Goal: Communication & Community: Ask a question

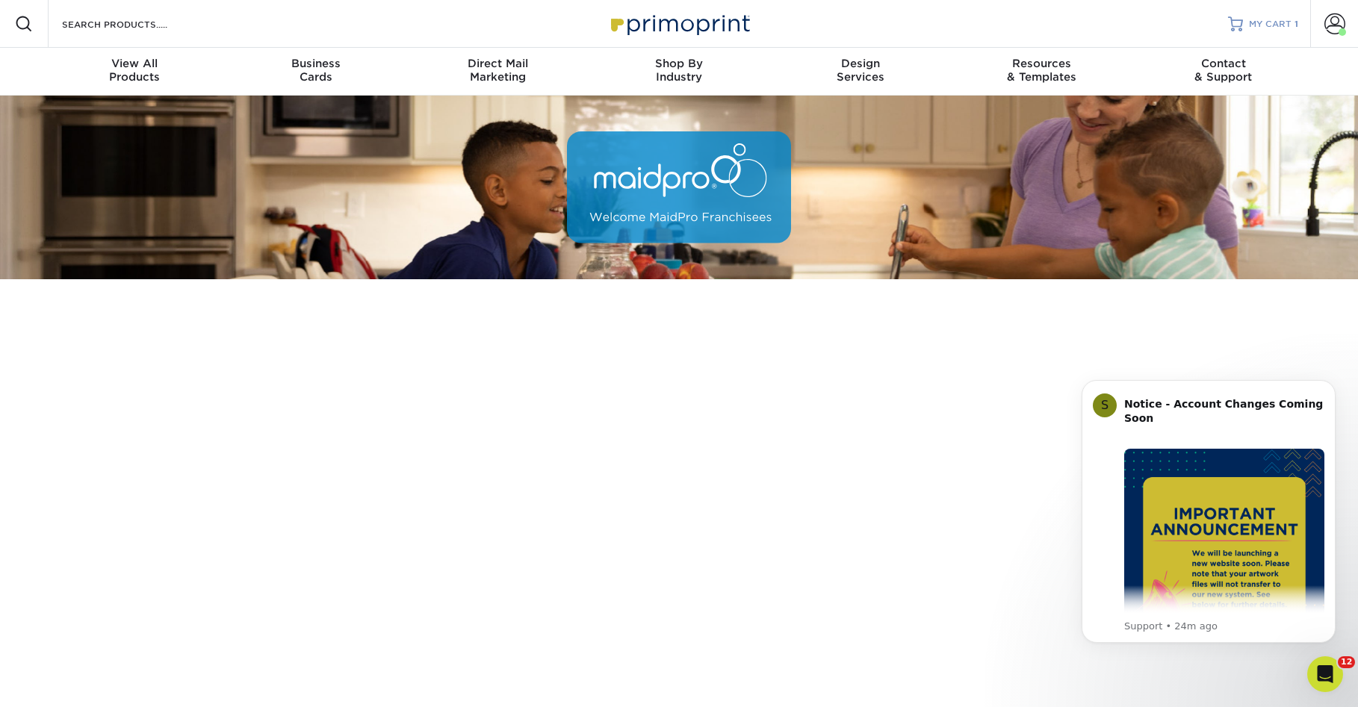
click at [1269, 30] on span "MY CART" at bounding box center [1269, 24] width 43 height 13
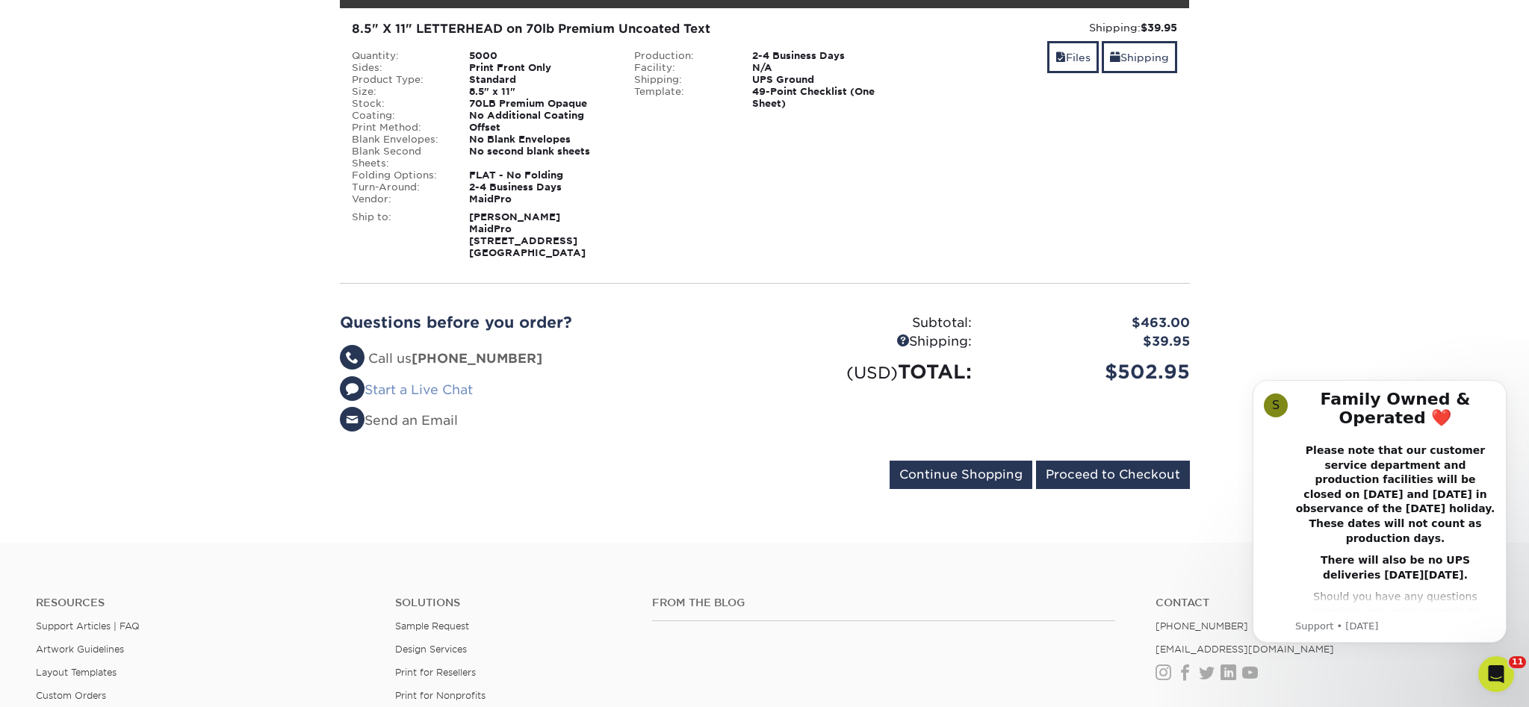
drag, startPoint x: 478, startPoint y: 495, endPoint x: 492, endPoint y: 494, distance: 14.3
click at [473, 397] on link "Start a Live Chat" at bounding box center [406, 389] width 133 height 15
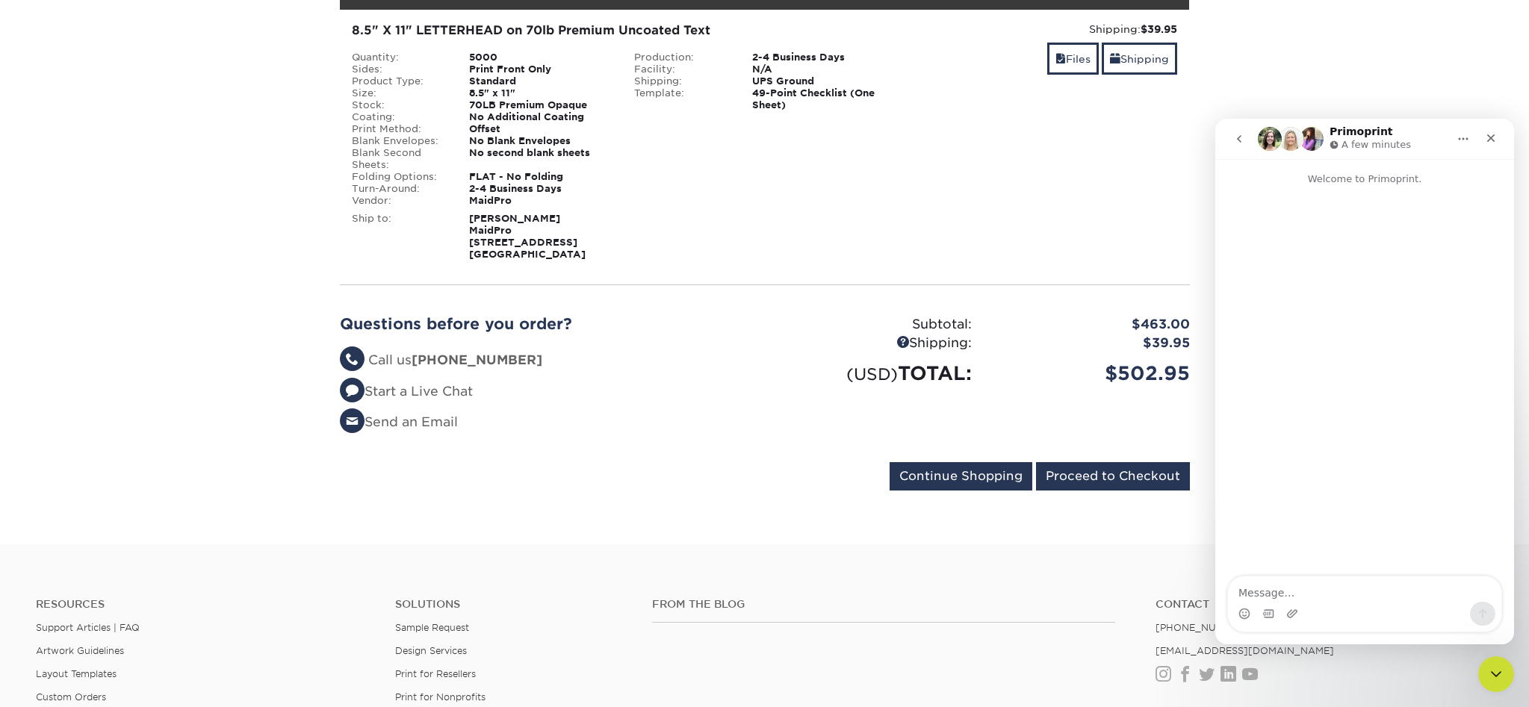
scroll to position [251, 0]
click at [1315, 590] on textarea "Message…" at bounding box center [1364, 588] width 273 height 25
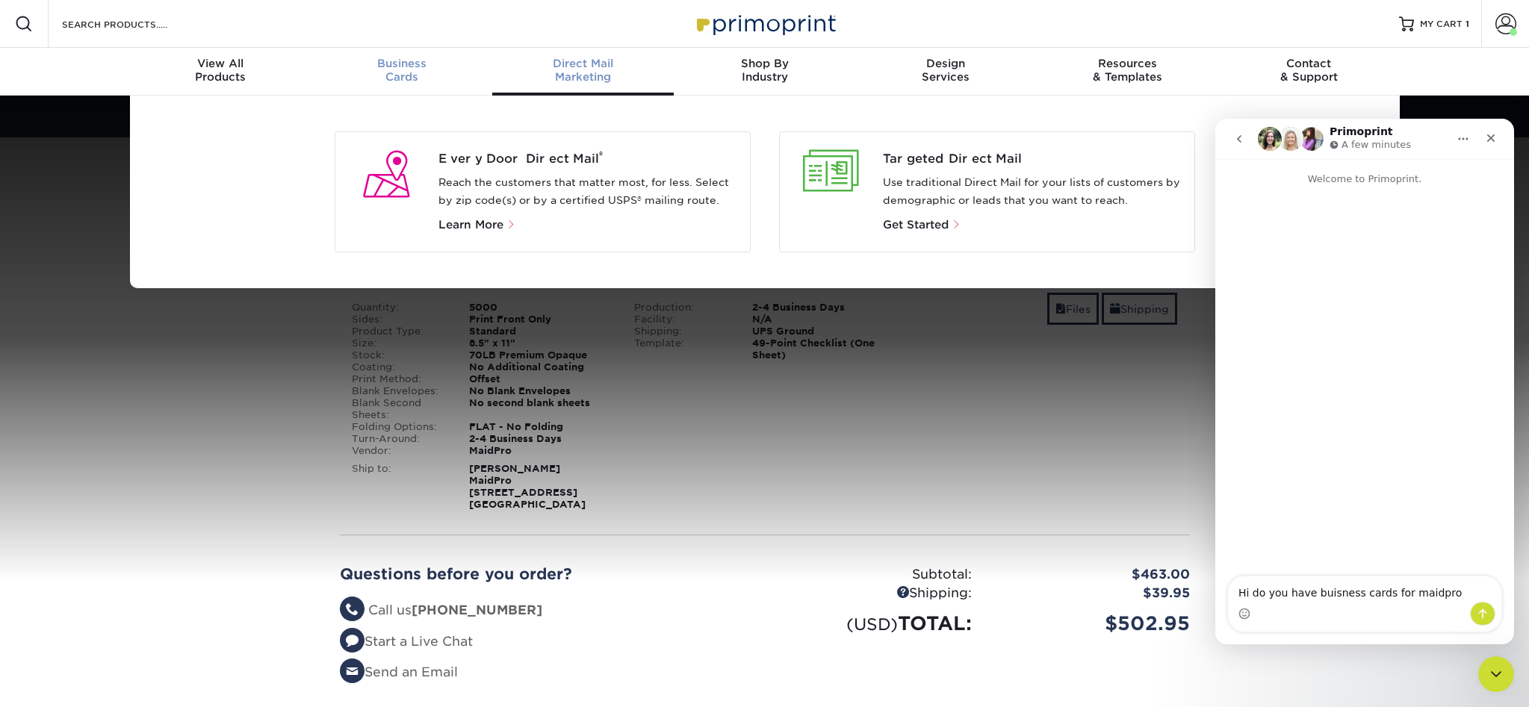
type textarea "Hi do you have buisness cards for maidpro"
click at [406, 79] on div "Business Cards" at bounding box center [401, 70] width 181 height 27
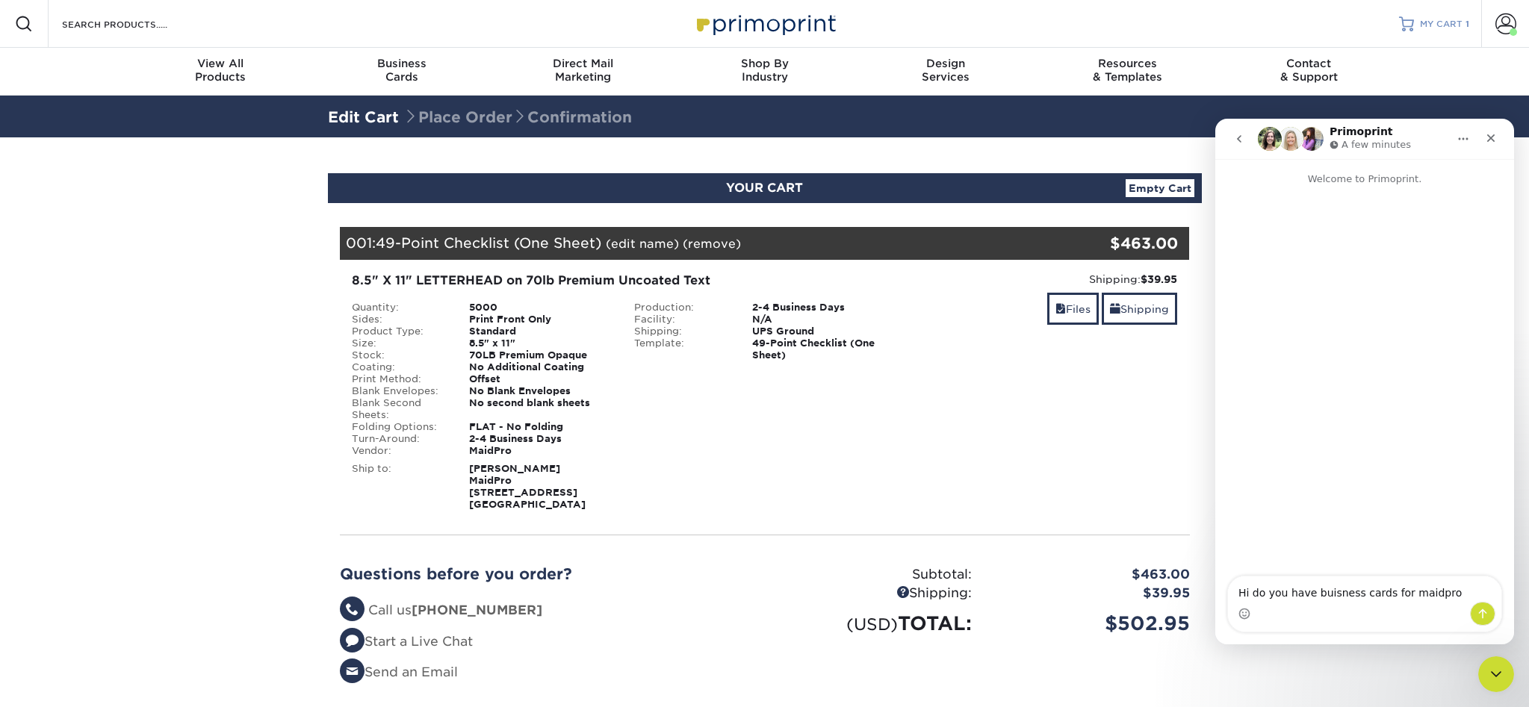
click at [1357, 31] on span "MY CART" at bounding box center [1440, 24] width 43 height 13
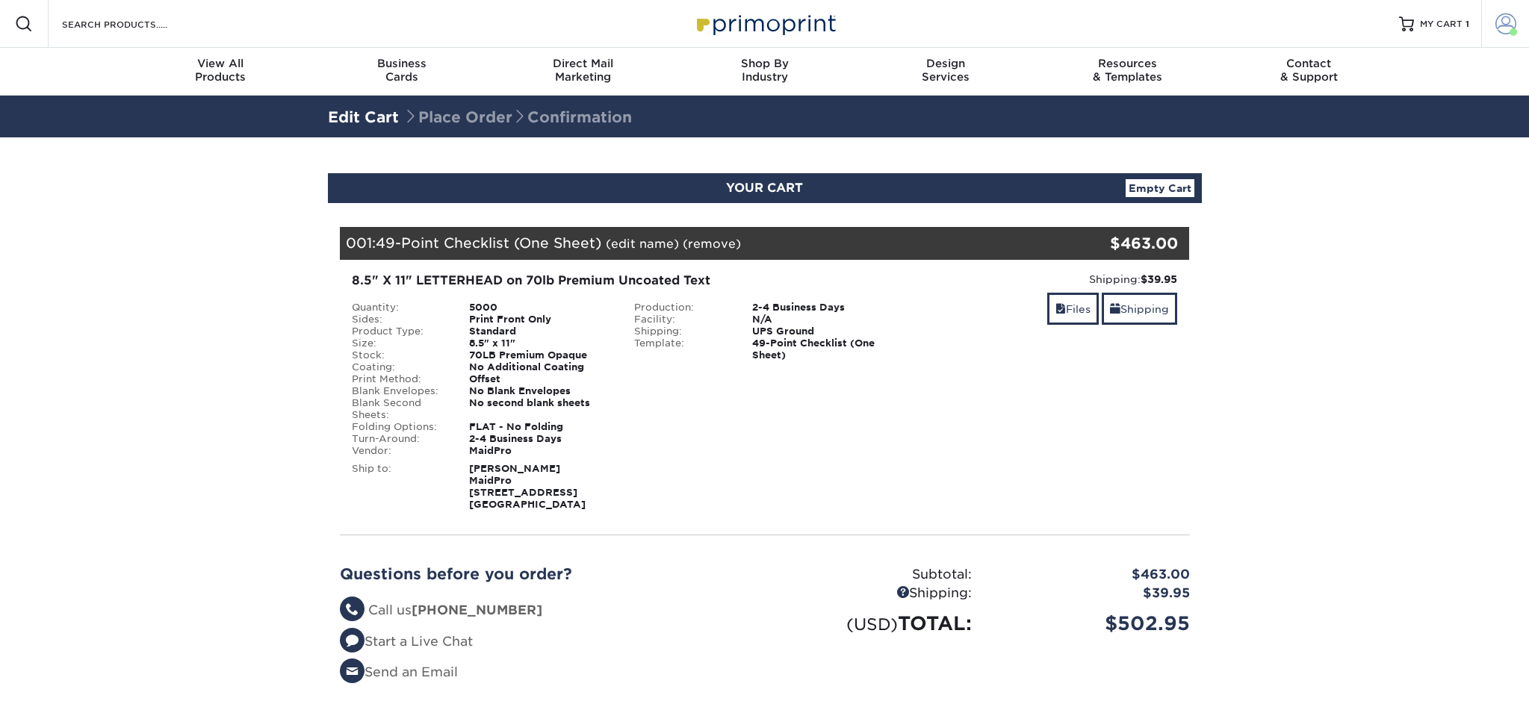
click at [1501, 28] on span at bounding box center [1505, 23] width 21 height 21
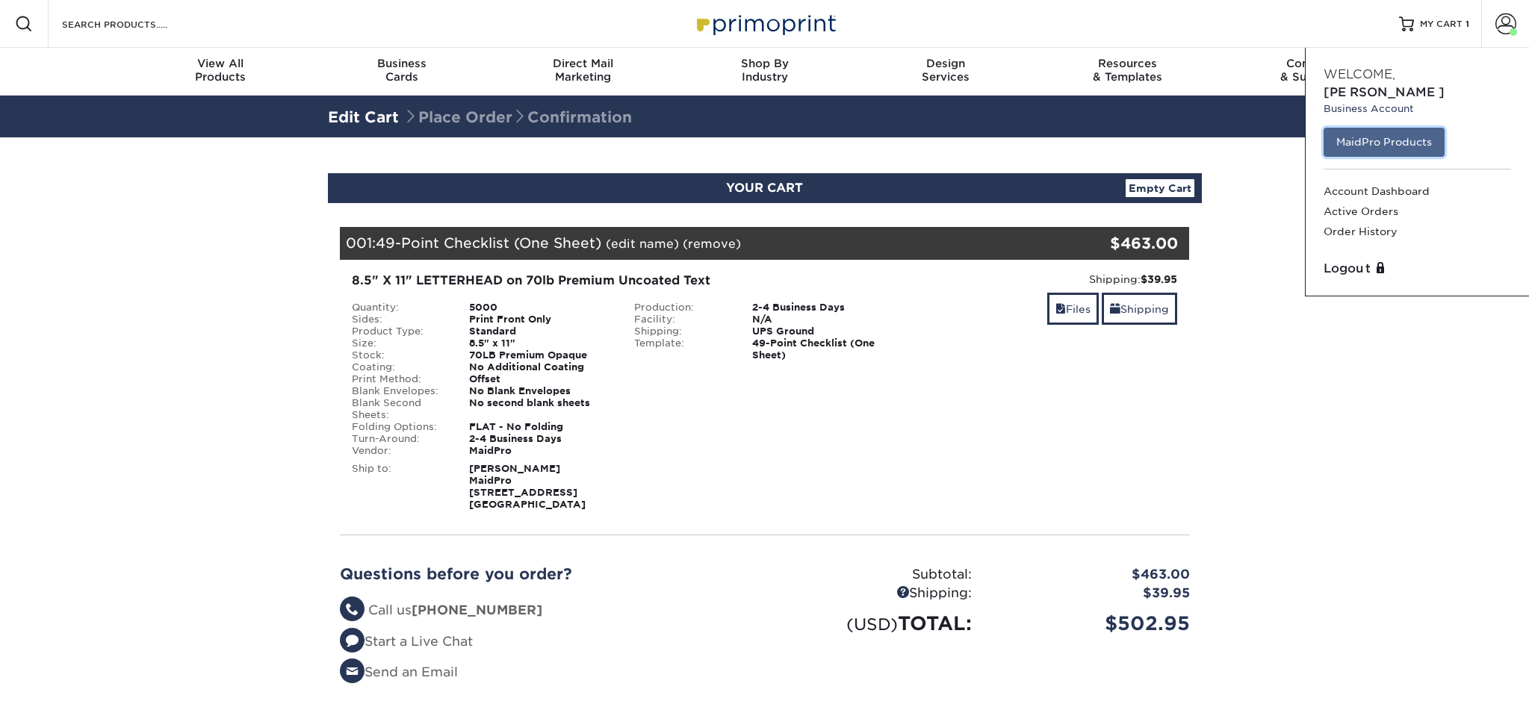
click at [1393, 135] on link "MaidPro Products" at bounding box center [1383, 142] width 121 height 28
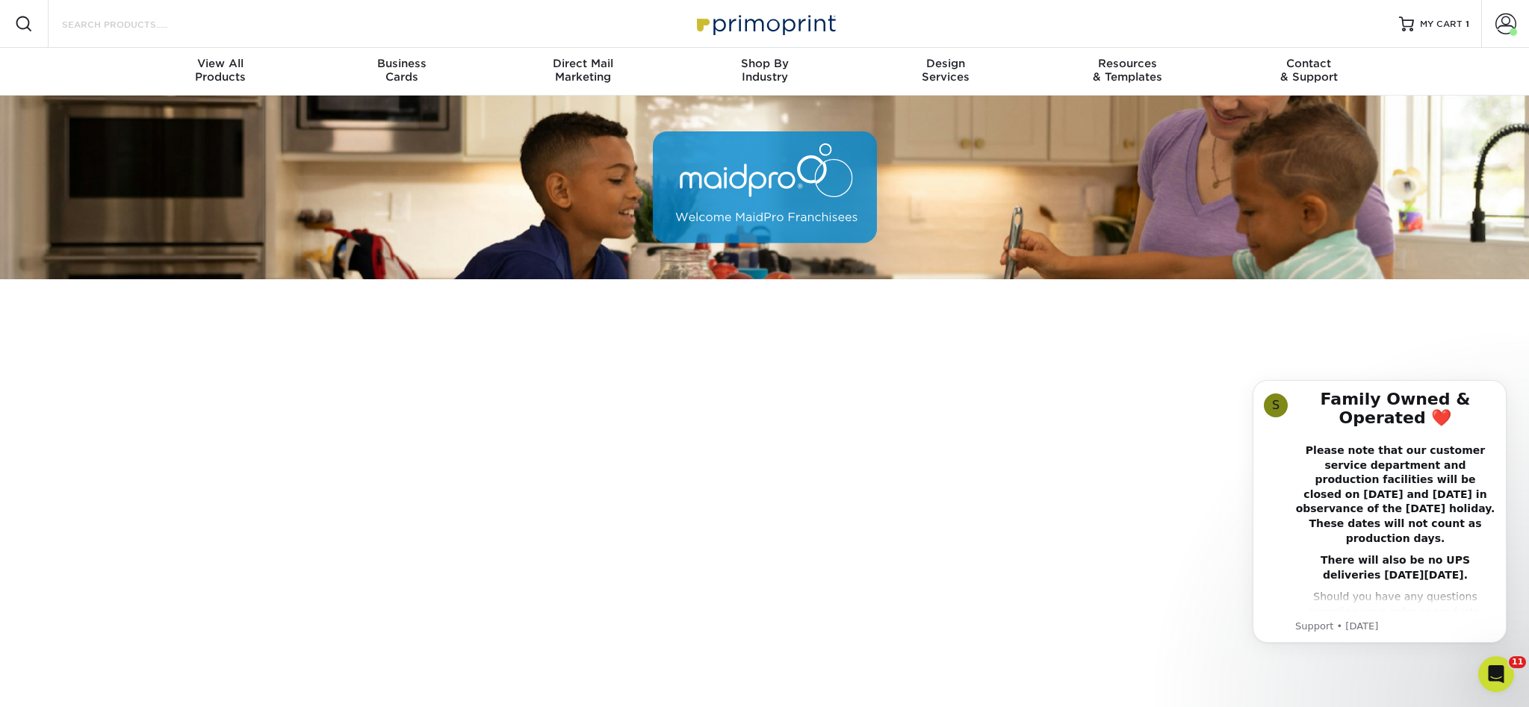
click at [146, 30] on input "Search Products" at bounding box center [133, 24] width 146 height 18
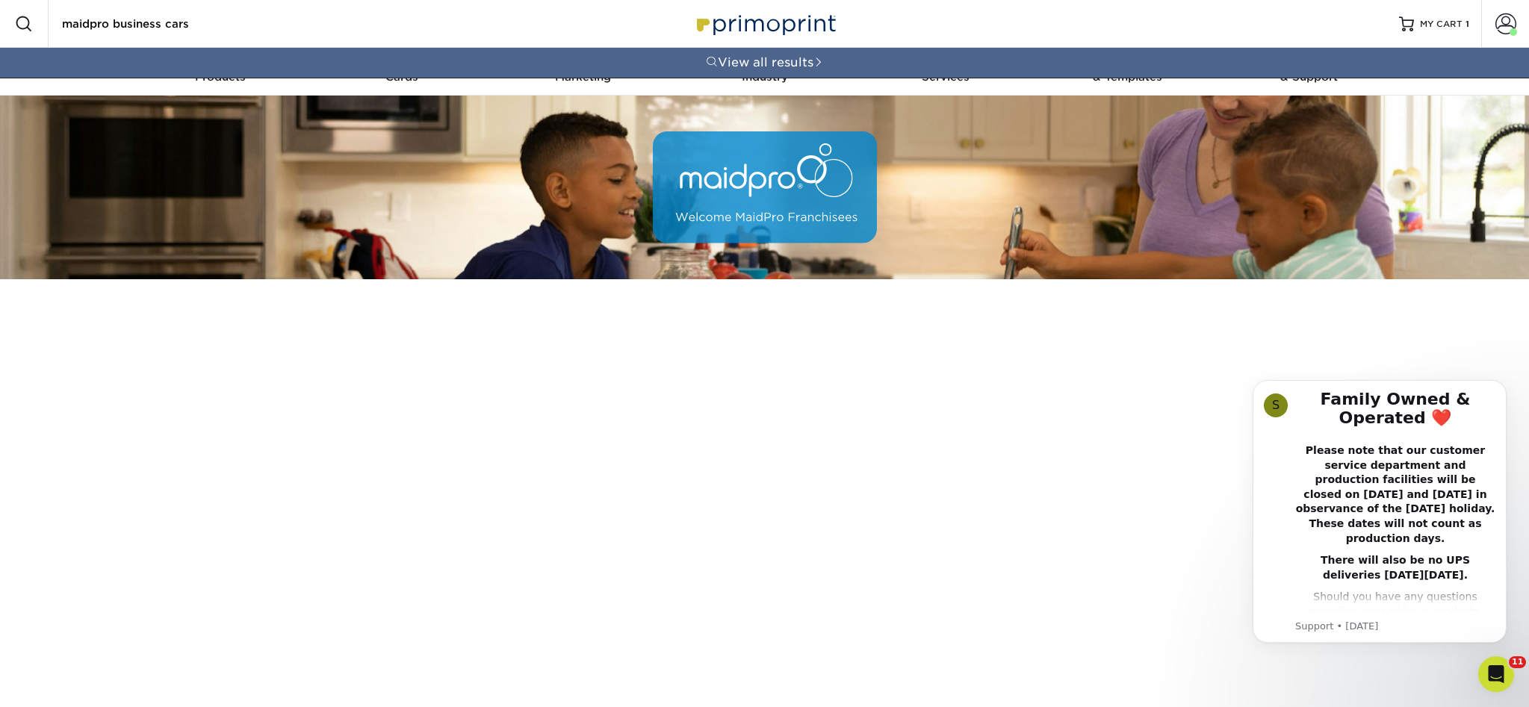
type input "maidpro business cars"
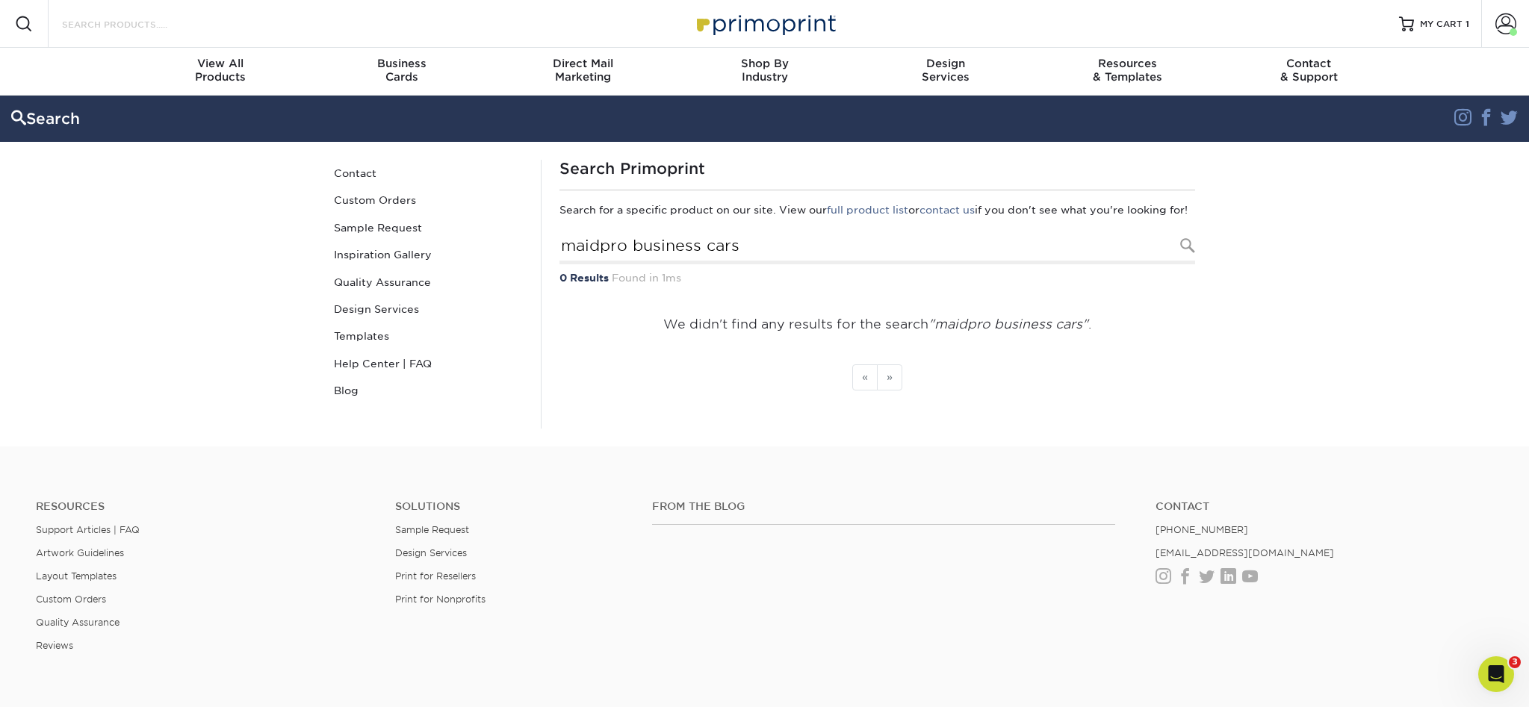
click at [197, 25] on input "Search Products" at bounding box center [133, 24] width 146 height 18
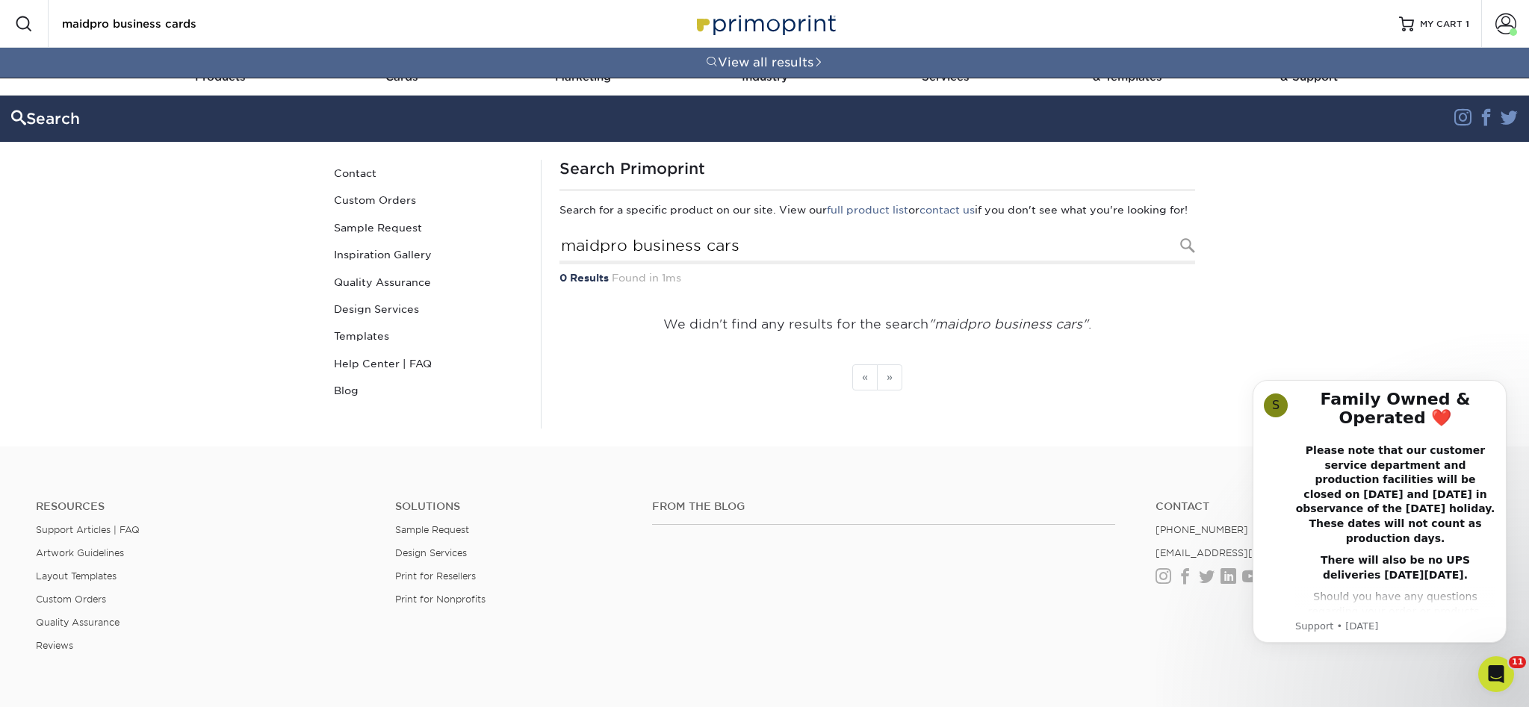
type input "maidpro business cards"
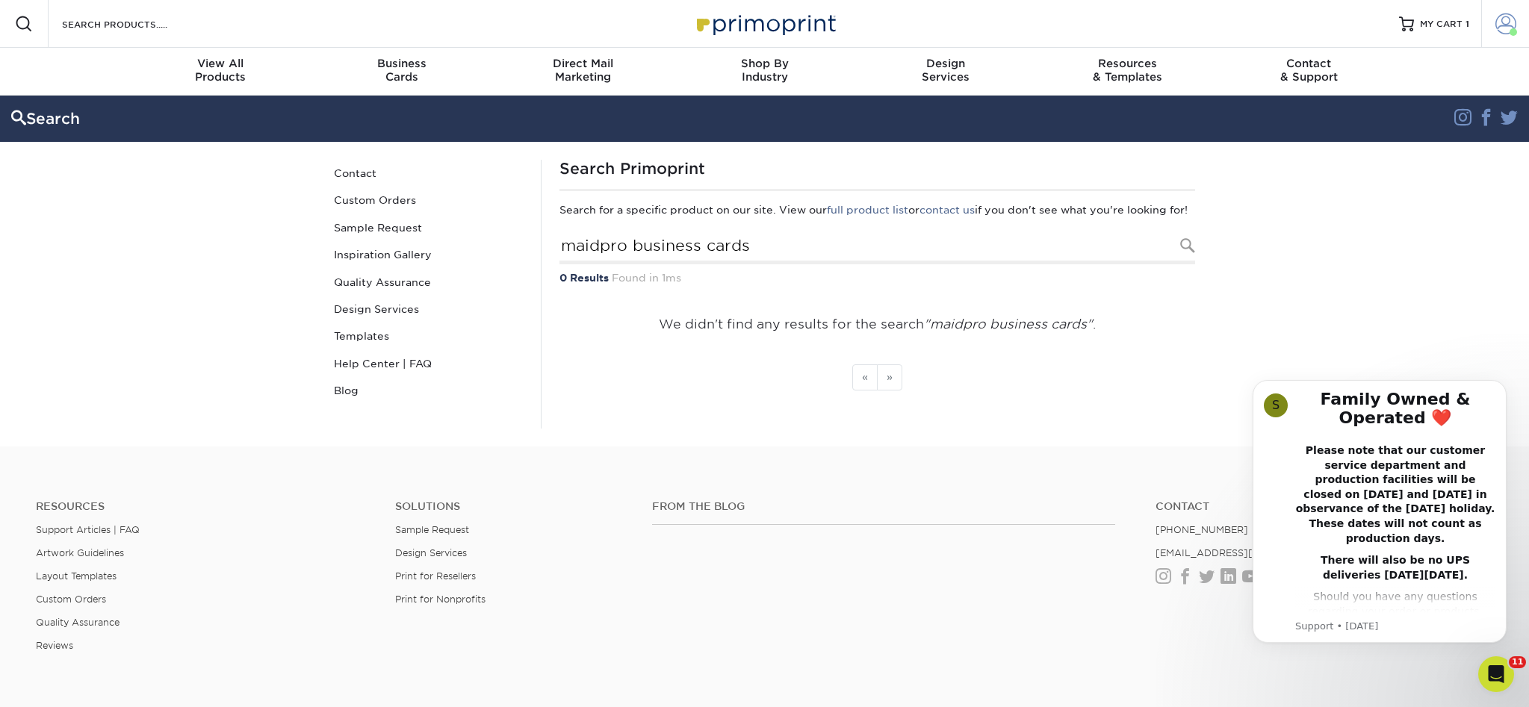
click at [1502, 32] on span at bounding box center [1505, 23] width 21 height 21
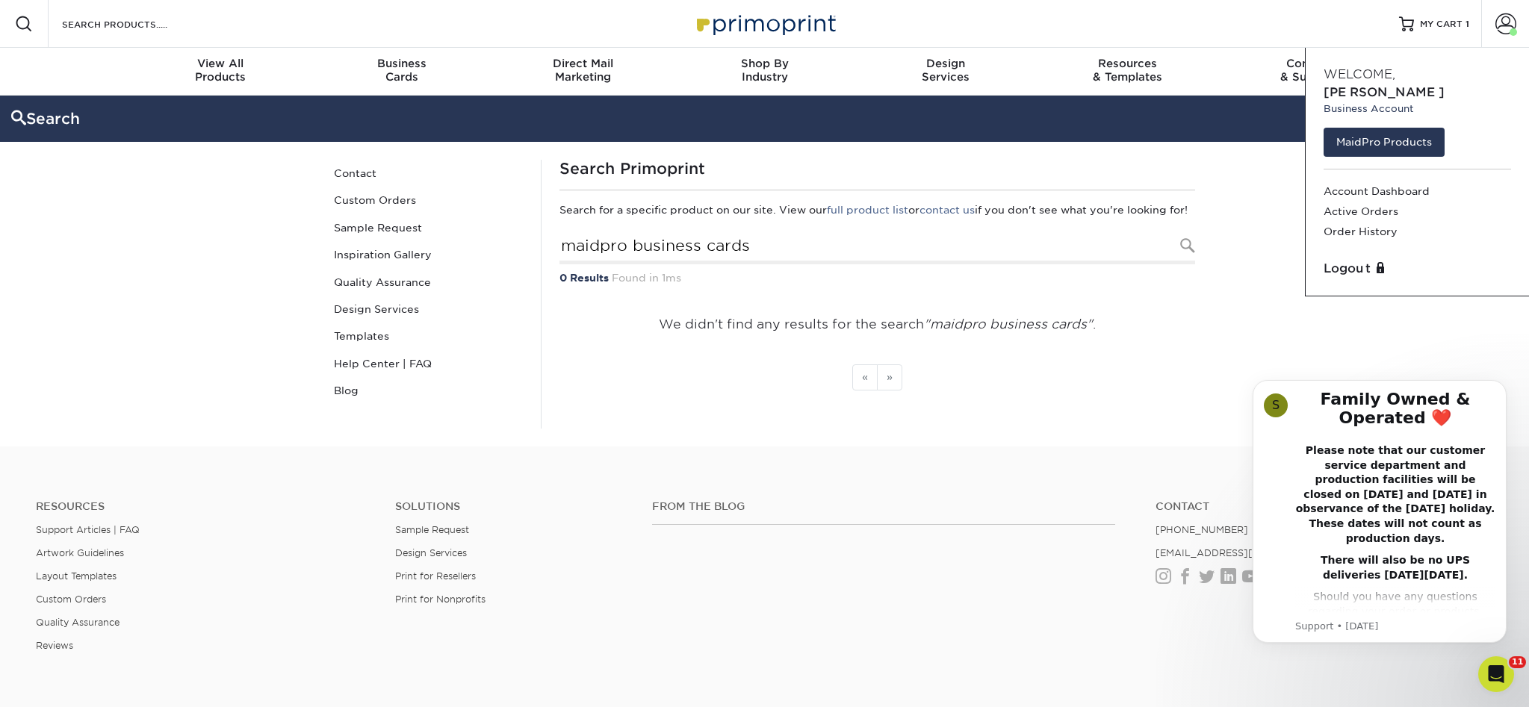
drag, startPoint x: 1281, startPoint y: 25, endPoint x: 1336, endPoint y: 258, distance: 239.3
click at [1282, 26] on div "Resources Menu Search Products Account Welcome, Stacy Business Account MaidPro …" at bounding box center [764, 24] width 1529 height 48
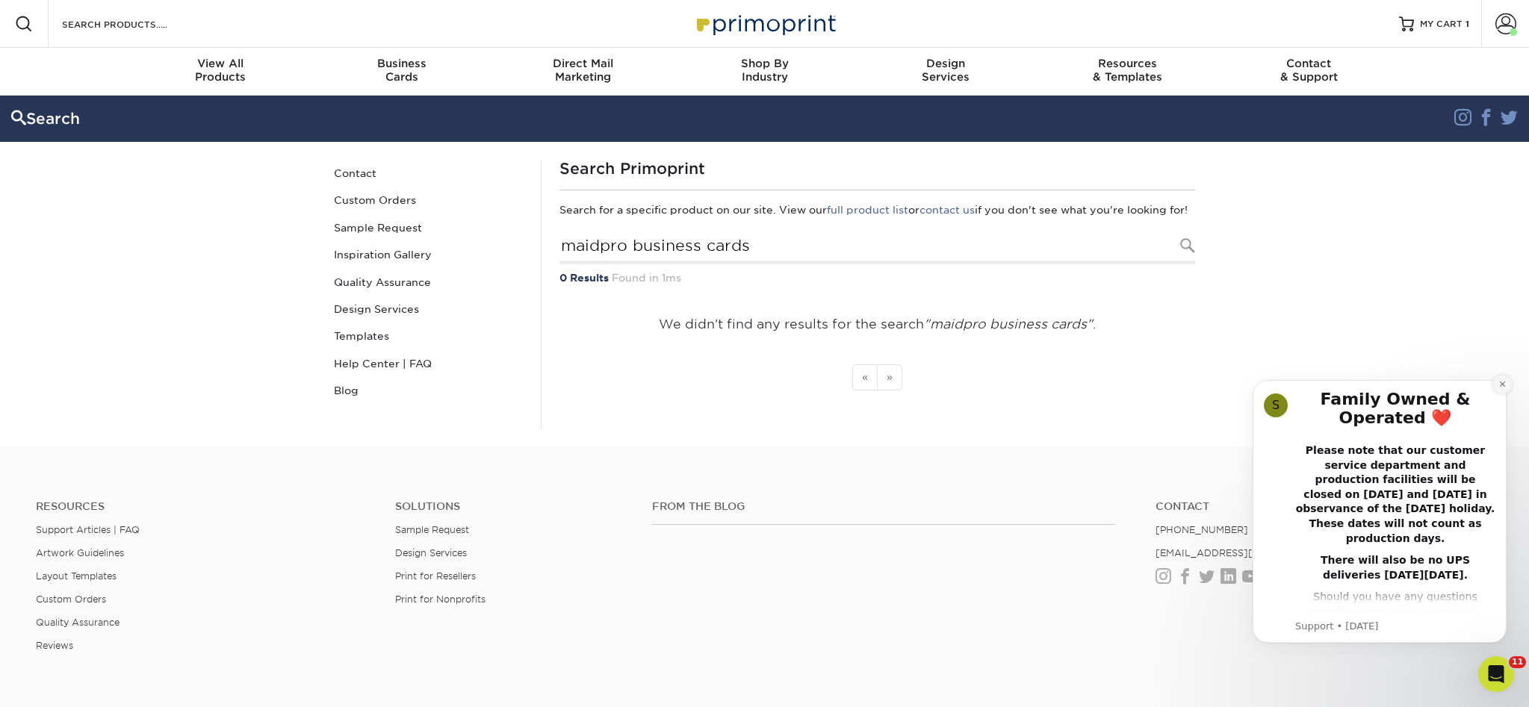
click at [1500, 383] on icon "Dismiss notification" at bounding box center [1501, 384] width 5 height 5
click at [1484, 675] on icon "Open Intercom Messenger" at bounding box center [1493, 672] width 25 height 25
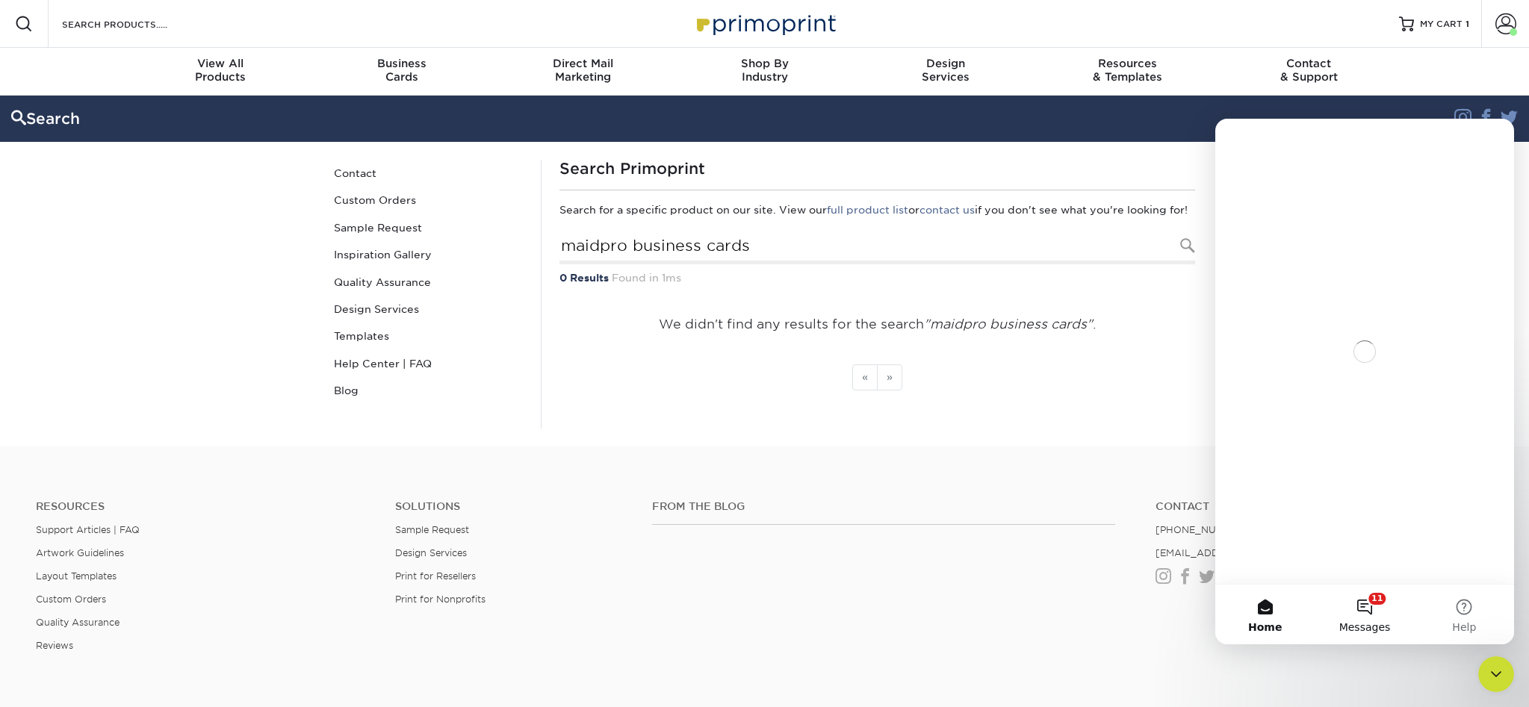
click at [1367, 606] on button "11 Messages" at bounding box center [1363, 615] width 99 height 60
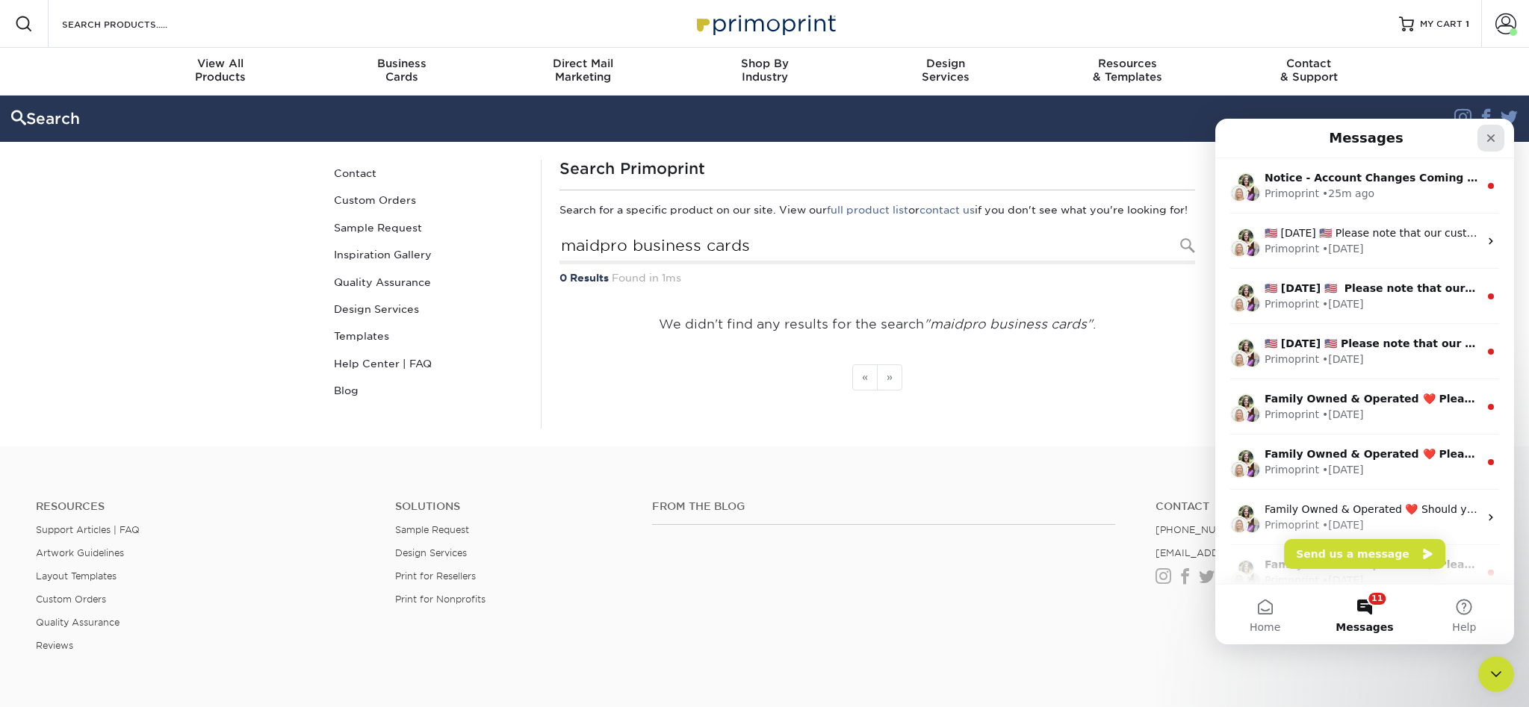
click at [1491, 138] on icon "Close" at bounding box center [1491, 138] width 8 height 8
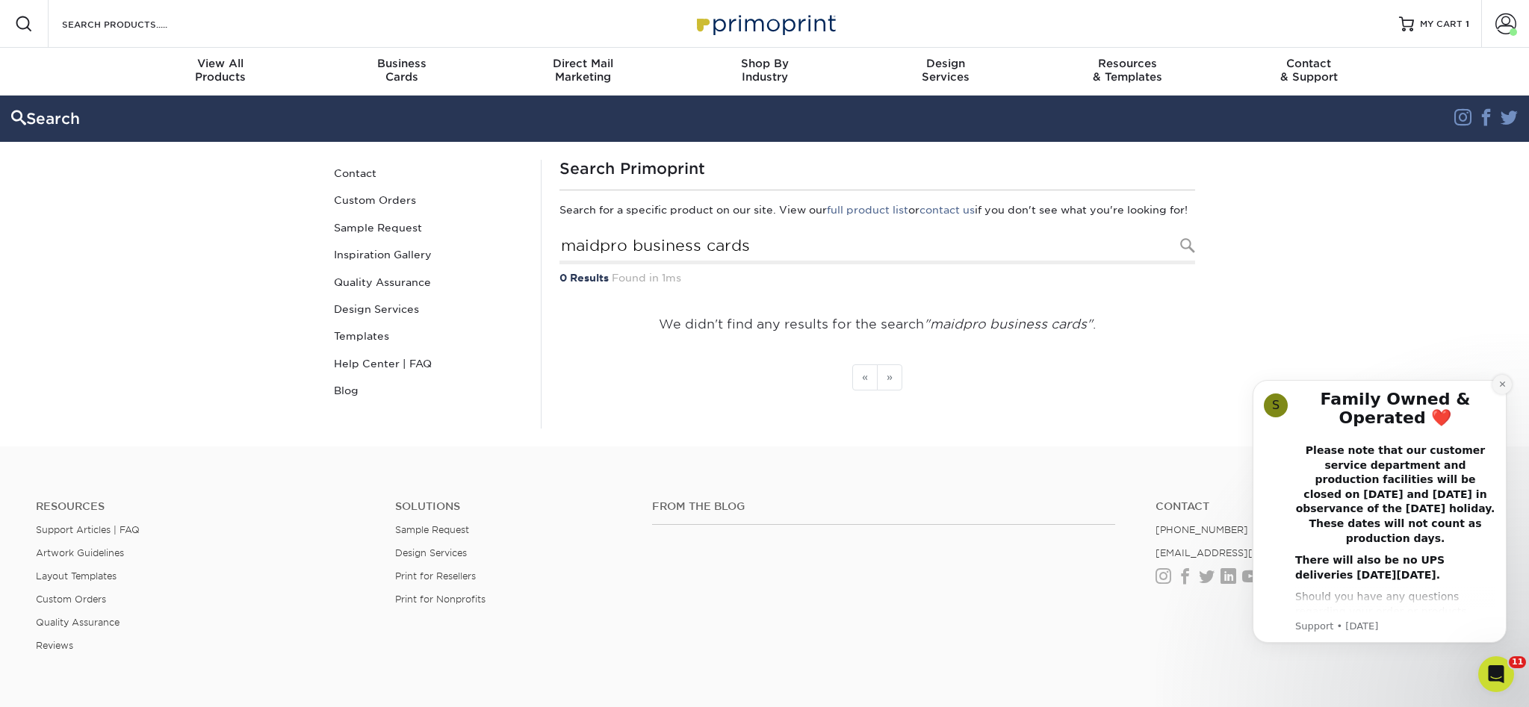
click at [1499, 378] on button "Dismiss notification" at bounding box center [1501, 384] width 19 height 19
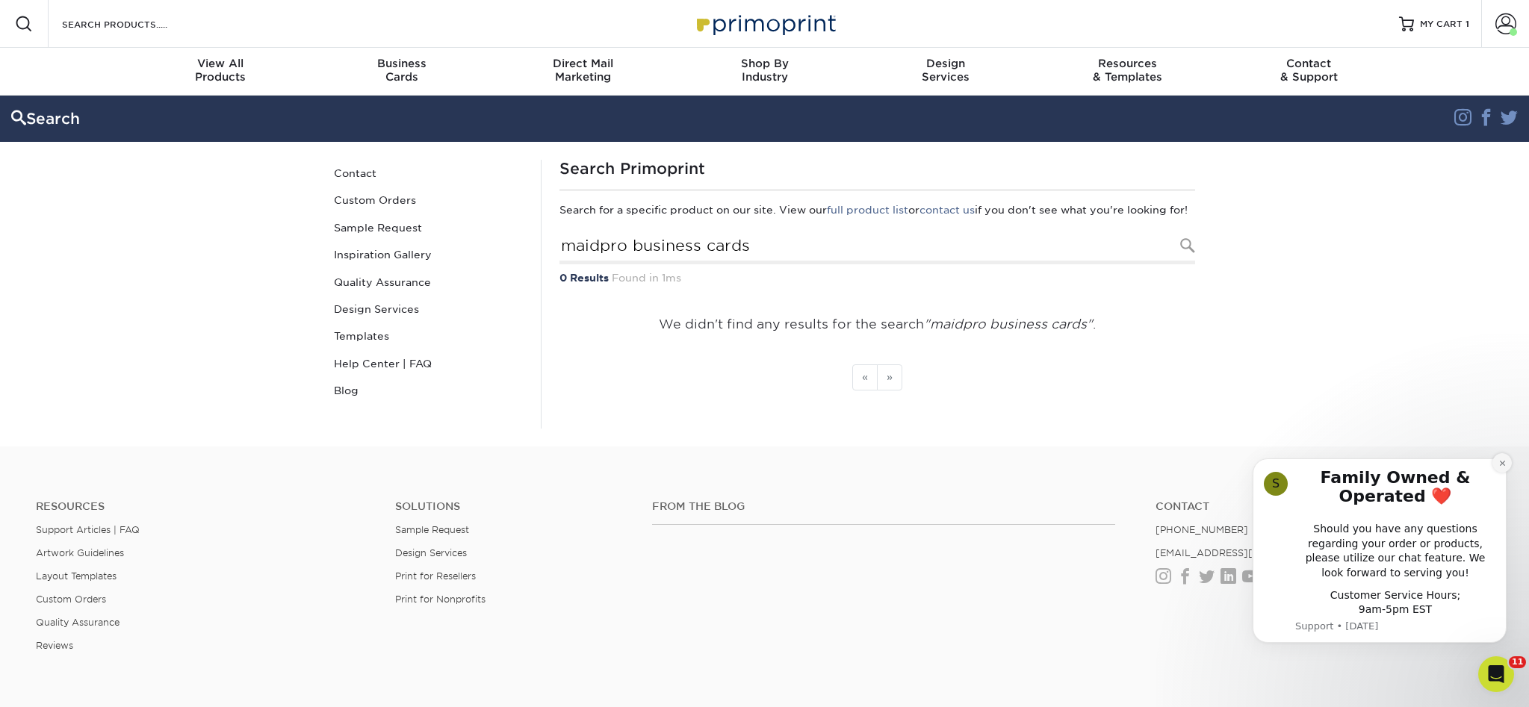
click at [1498, 464] on icon "Dismiss notification" at bounding box center [1502, 463] width 8 height 8
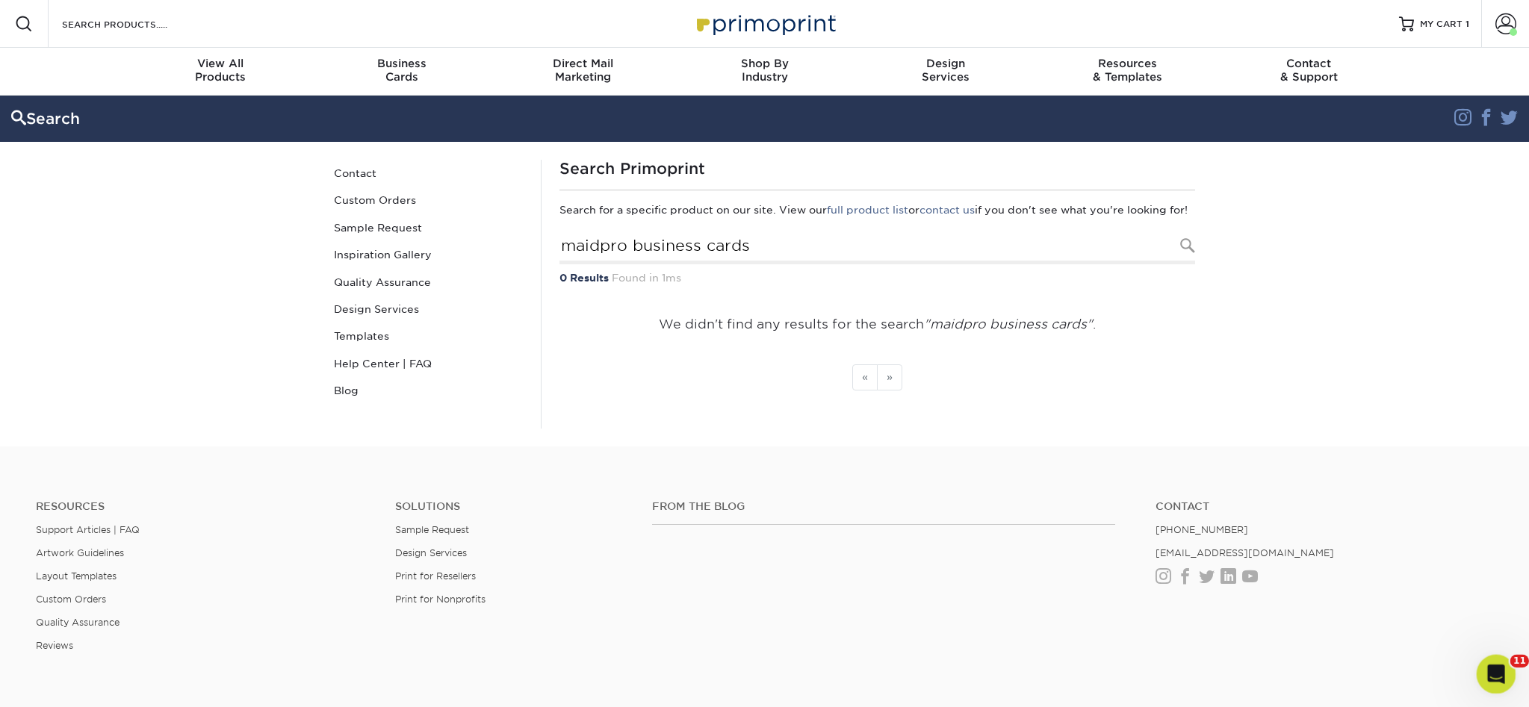
click at [1501, 667] on icon "Open Intercom Messenger" at bounding box center [1493, 672] width 25 height 25
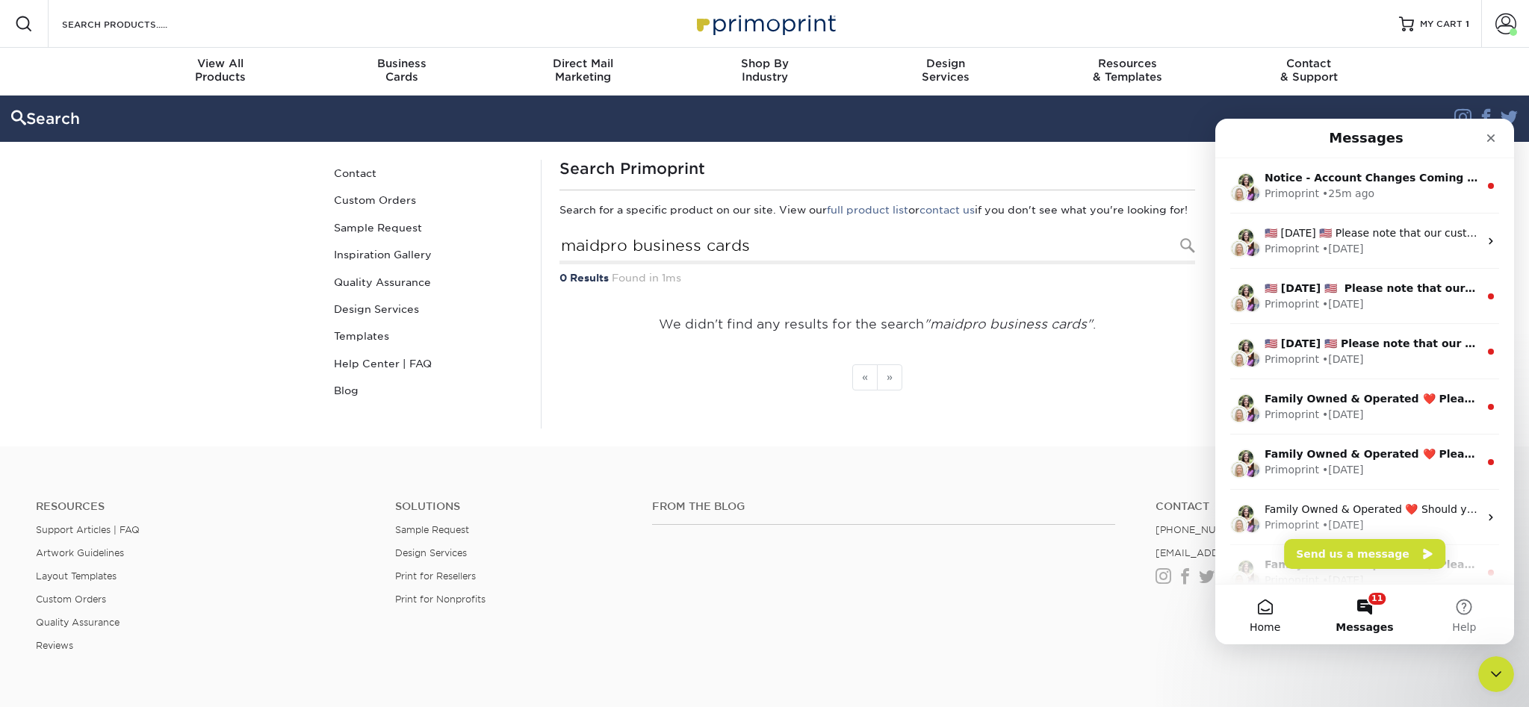
click at [1256, 615] on button "Home" at bounding box center [1264, 615] width 99 height 60
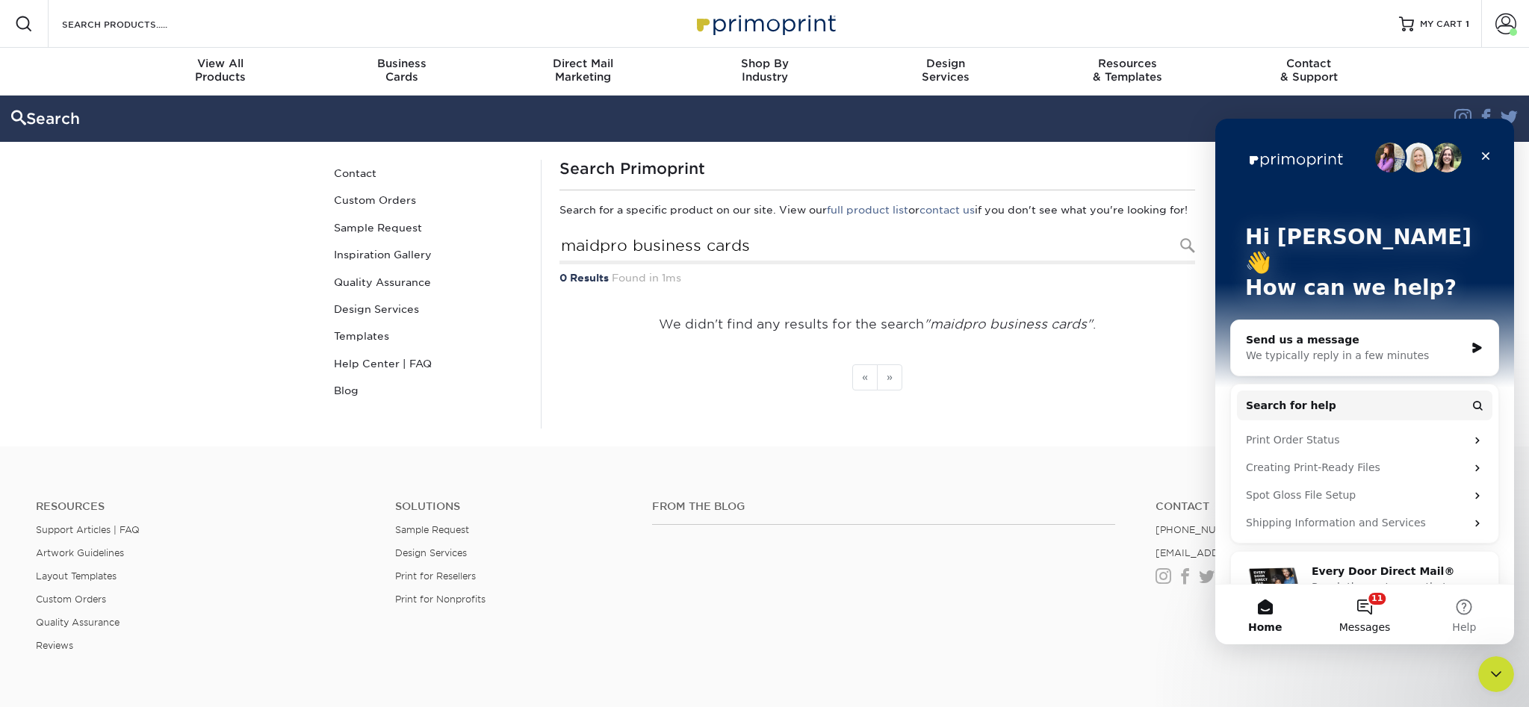
click at [1372, 615] on button "11 Messages" at bounding box center [1363, 615] width 99 height 60
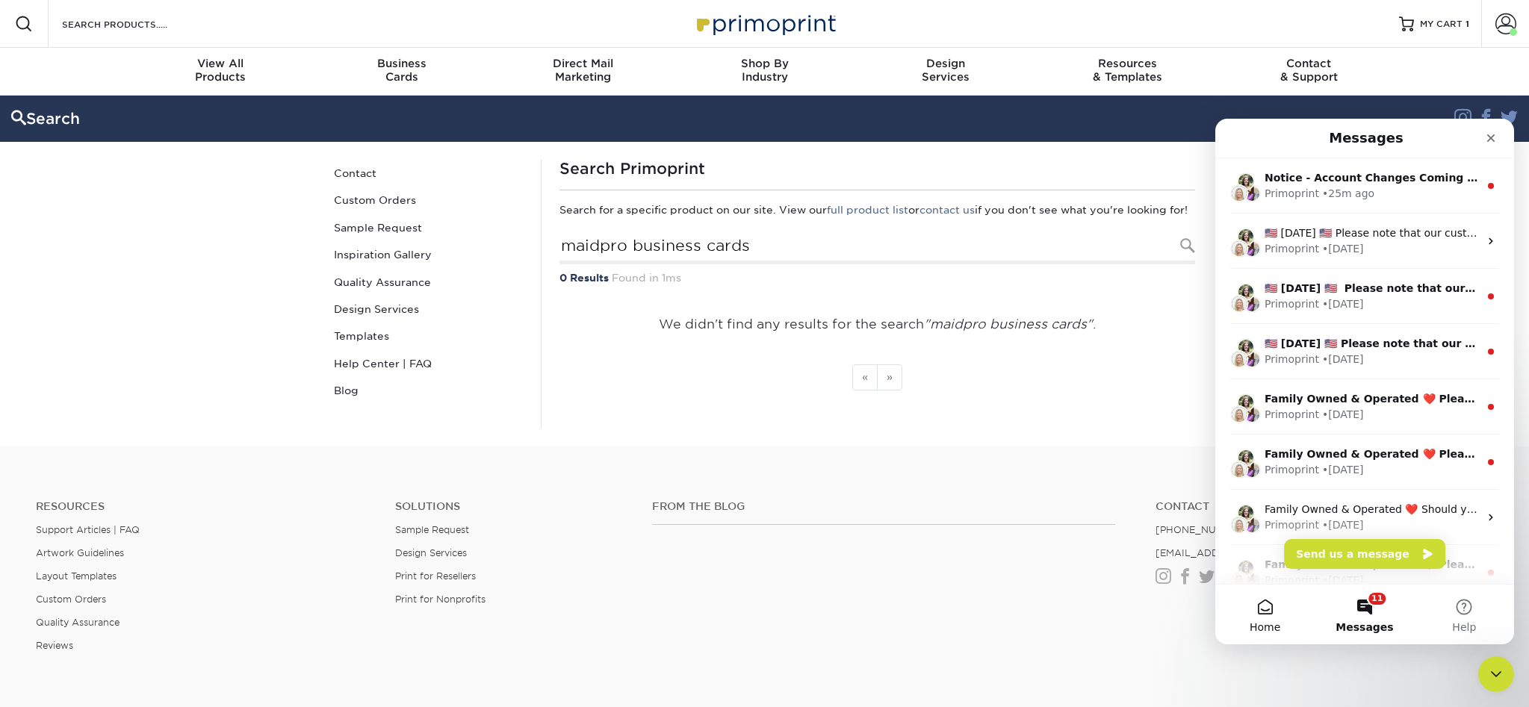
click at [1268, 618] on button "Home" at bounding box center [1264, 615] width 99 height 60
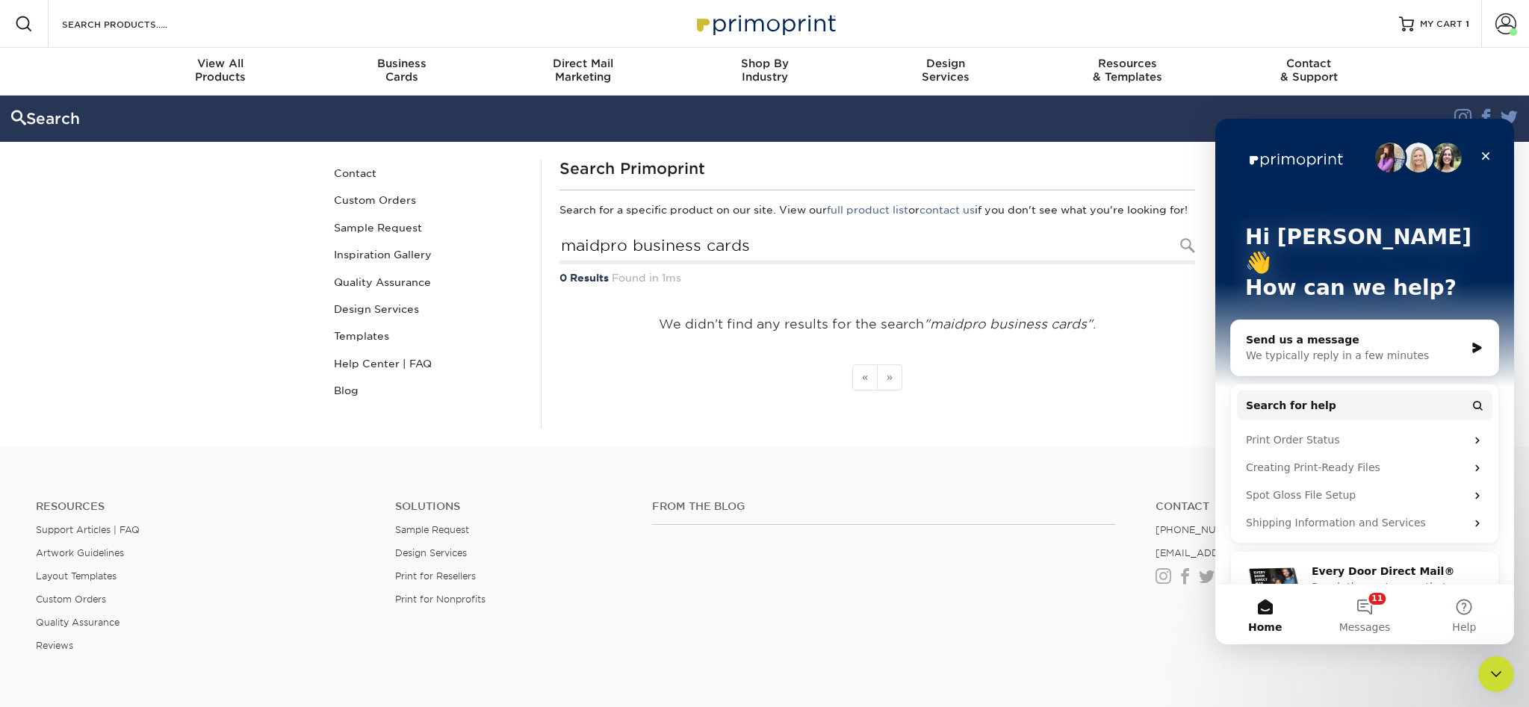
click at [1347, 348] on div "We typically reply in a few minutes" at bounding box center [1355, 356] width 219 height 16
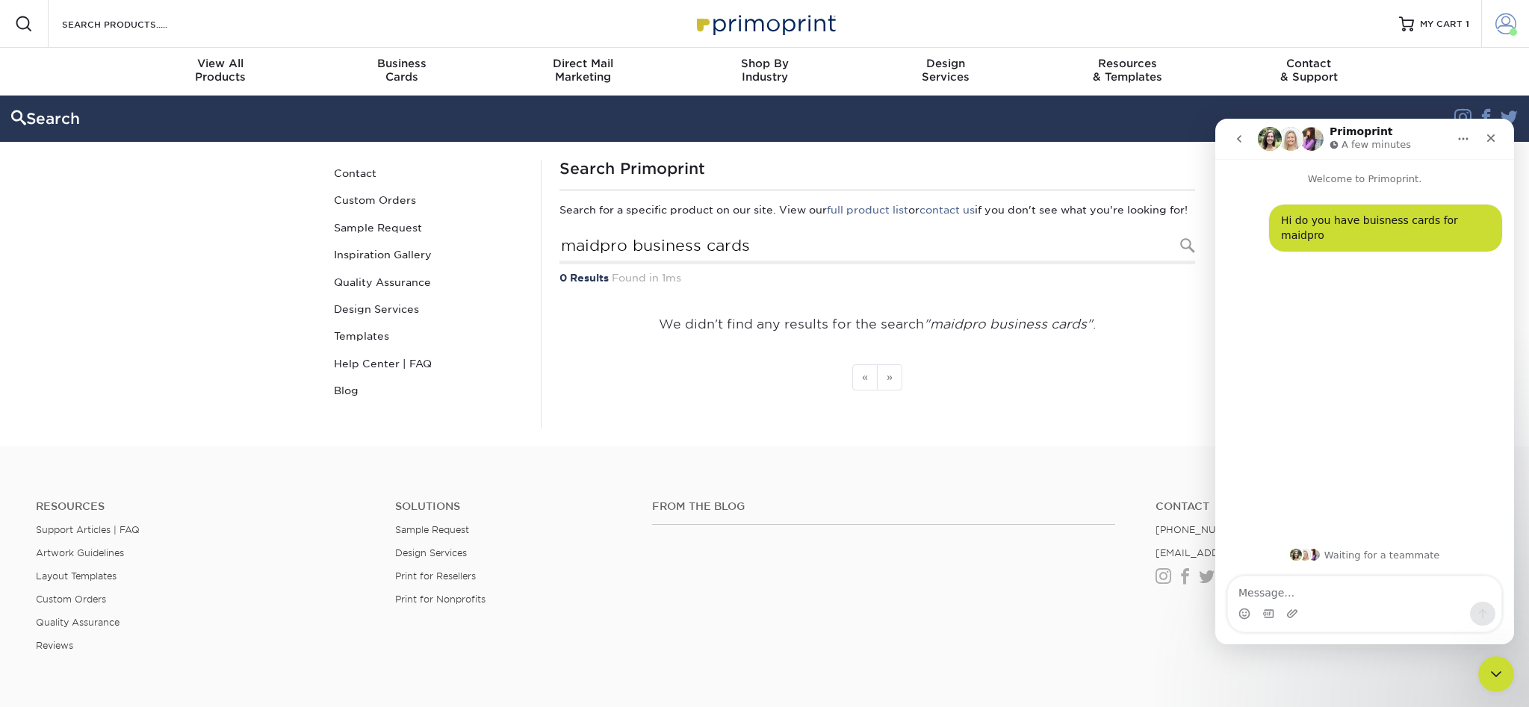
click at [1495, 32] on span at bounding box center [1505, 23] width 21 height 21
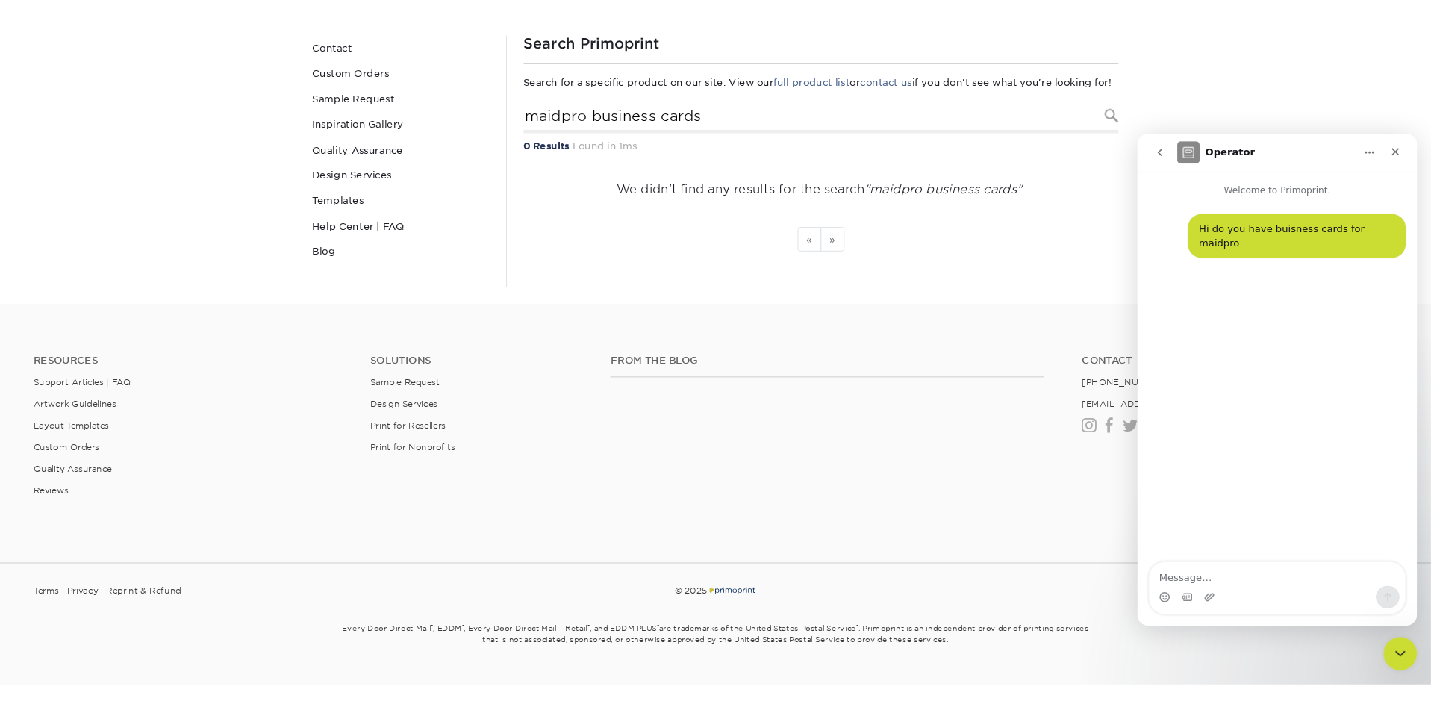
scroll to position [147, 0]
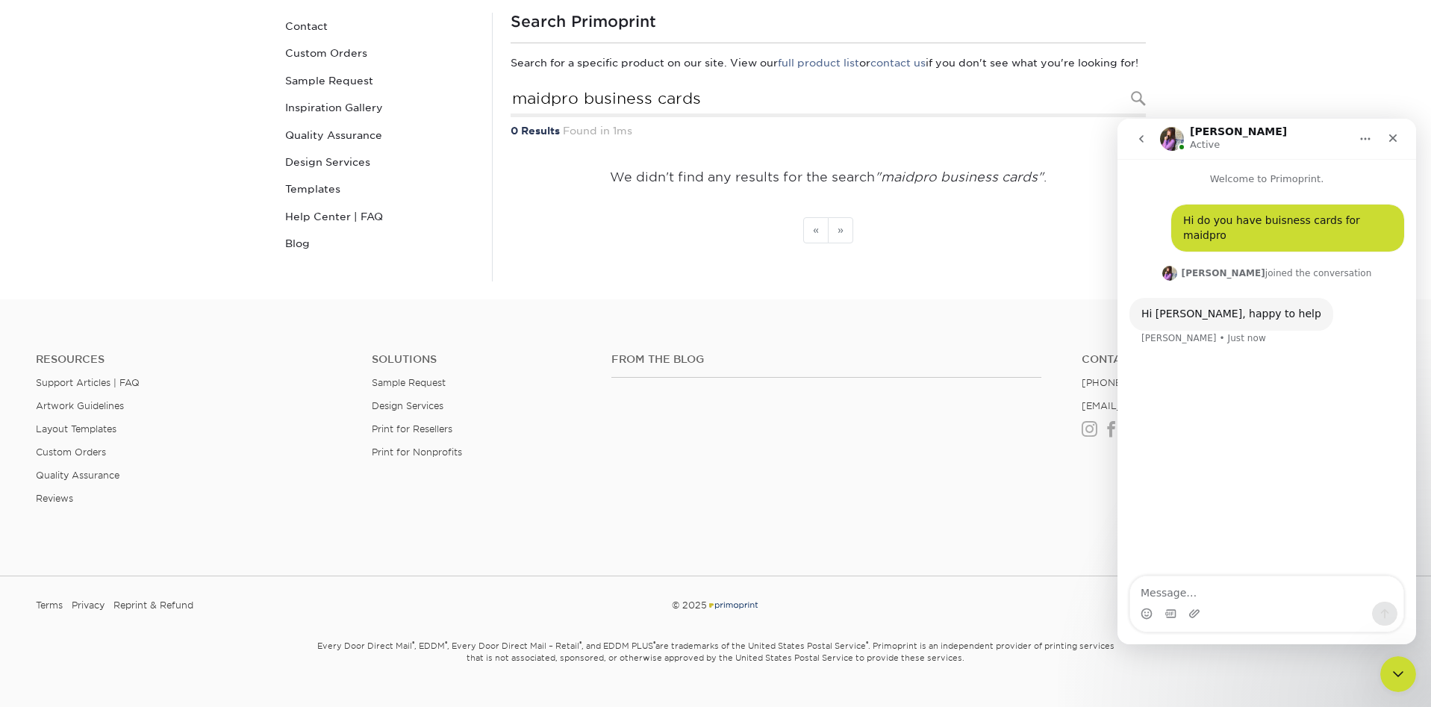
click at [1216, 591] on textarea "Message…" at bounding box center [1267, 588] width 273 height 25
click at [1234, 585] on textarea "Message…" at bounding box center [1267, 588] width 273 height 25
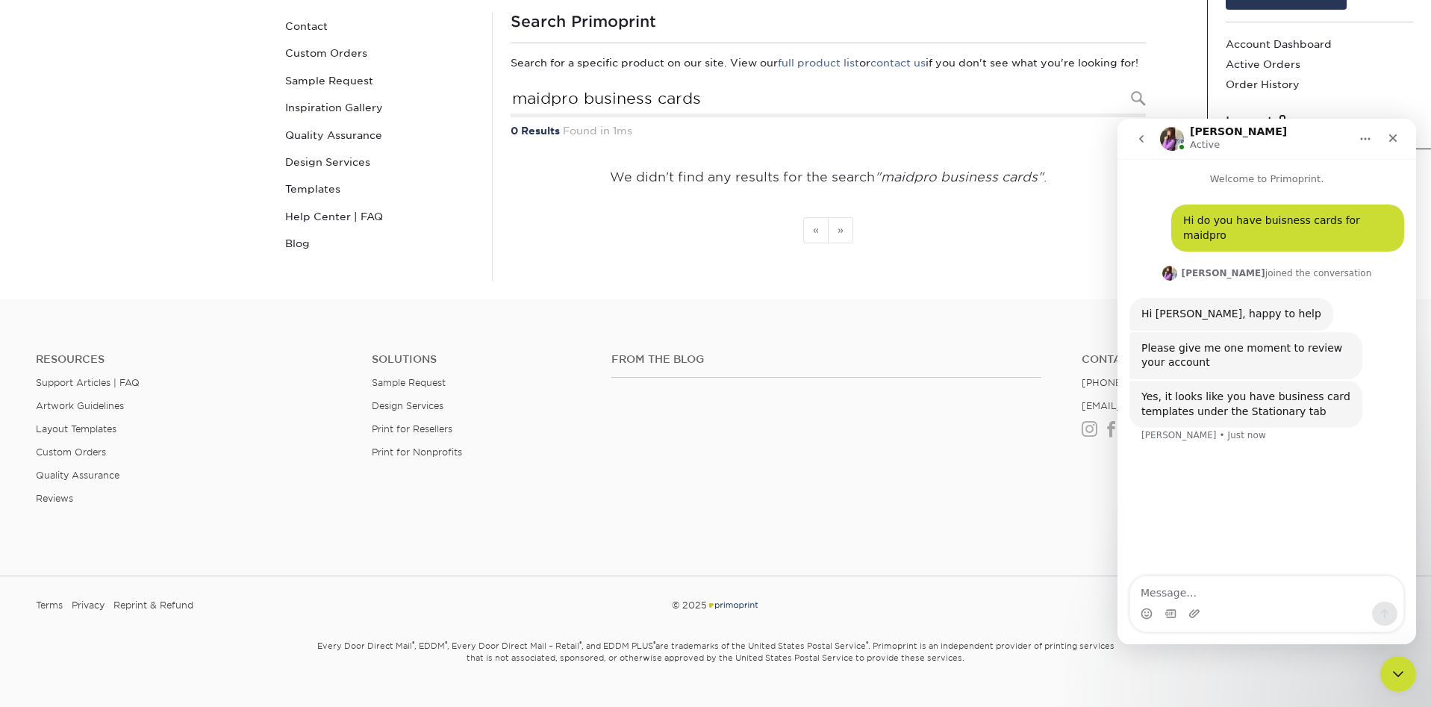
scroll to position [0, 0]
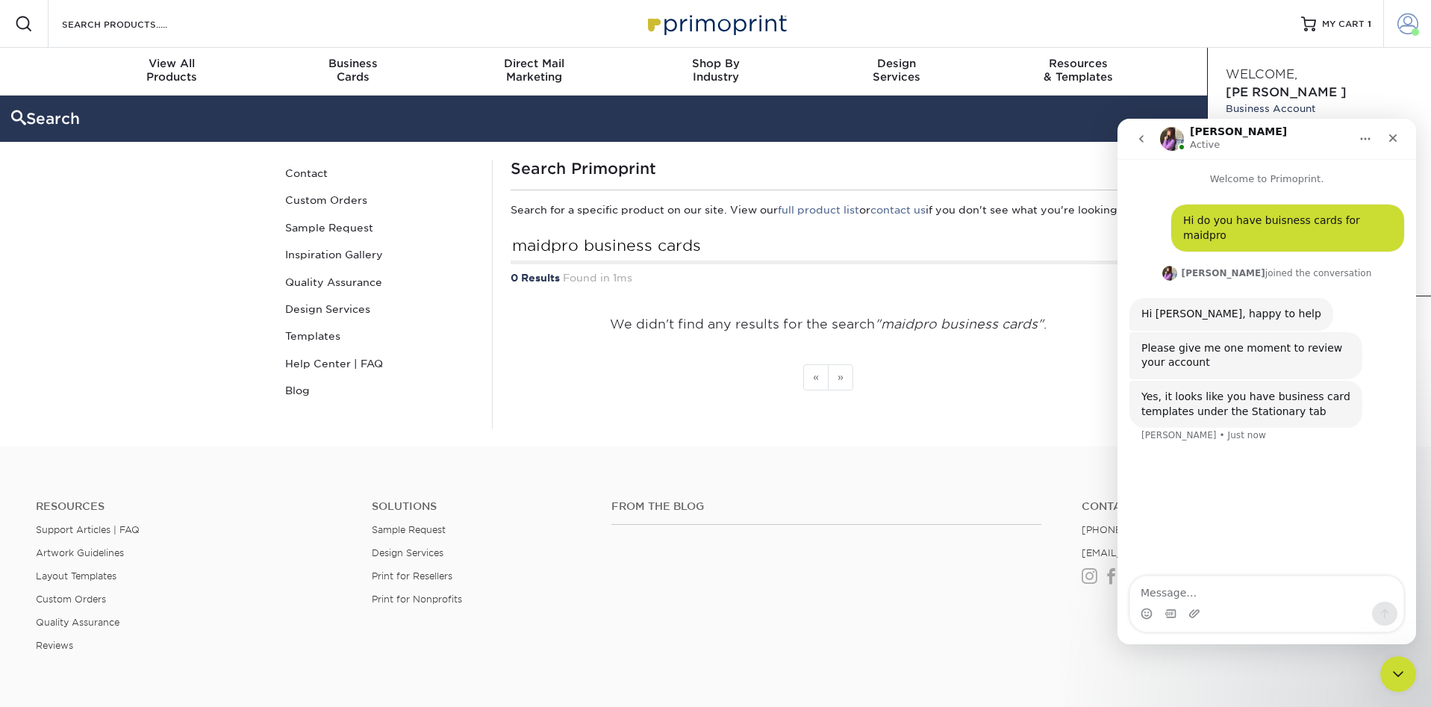
click at [1422, 30] on link "Account" at bounding box center [1408, 24] width 48 height 48
click at [1412, 31] on link "Account" at bounding box center [1408, 24] width 48 height 48
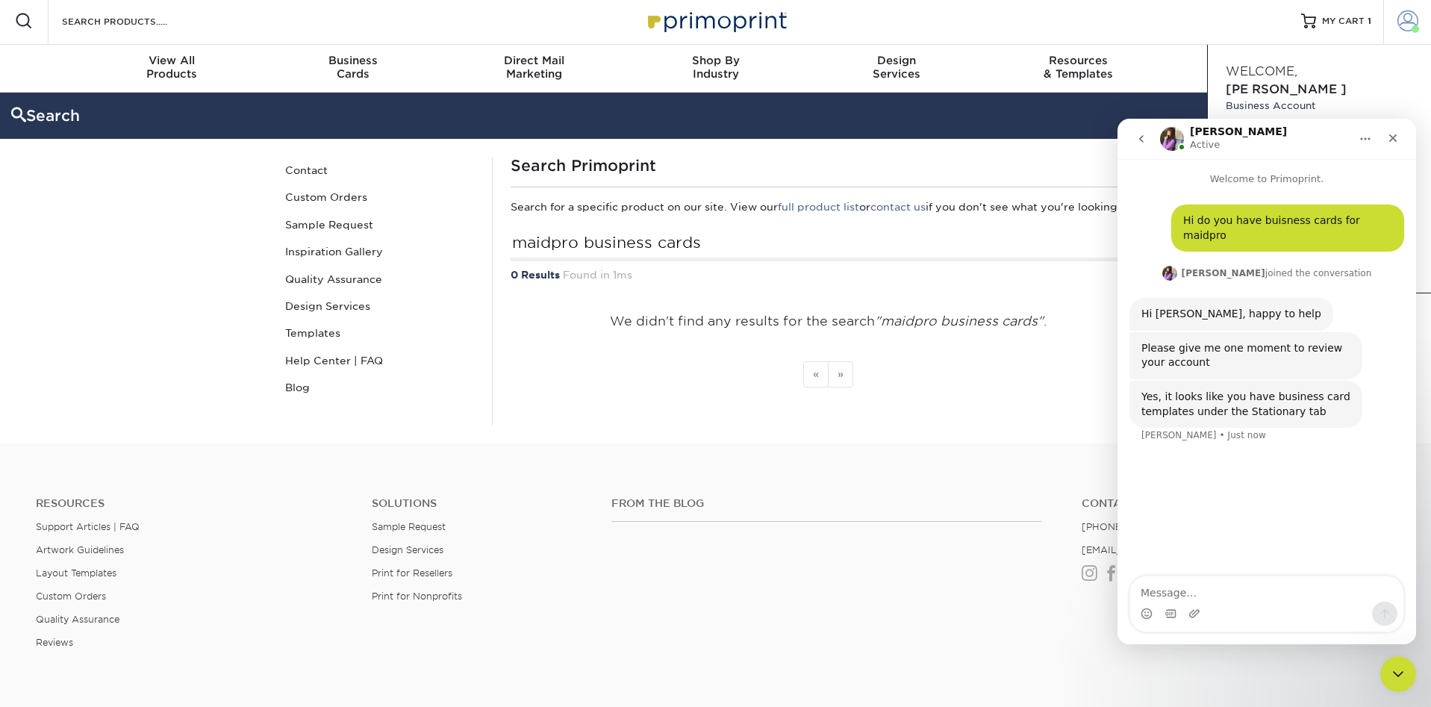
click at [1407, 26] on span at bounding box center [1408, 20] width 21 height 21
click at [1403, 31] on span at bounding box center [1408, 20] width 21 height 21
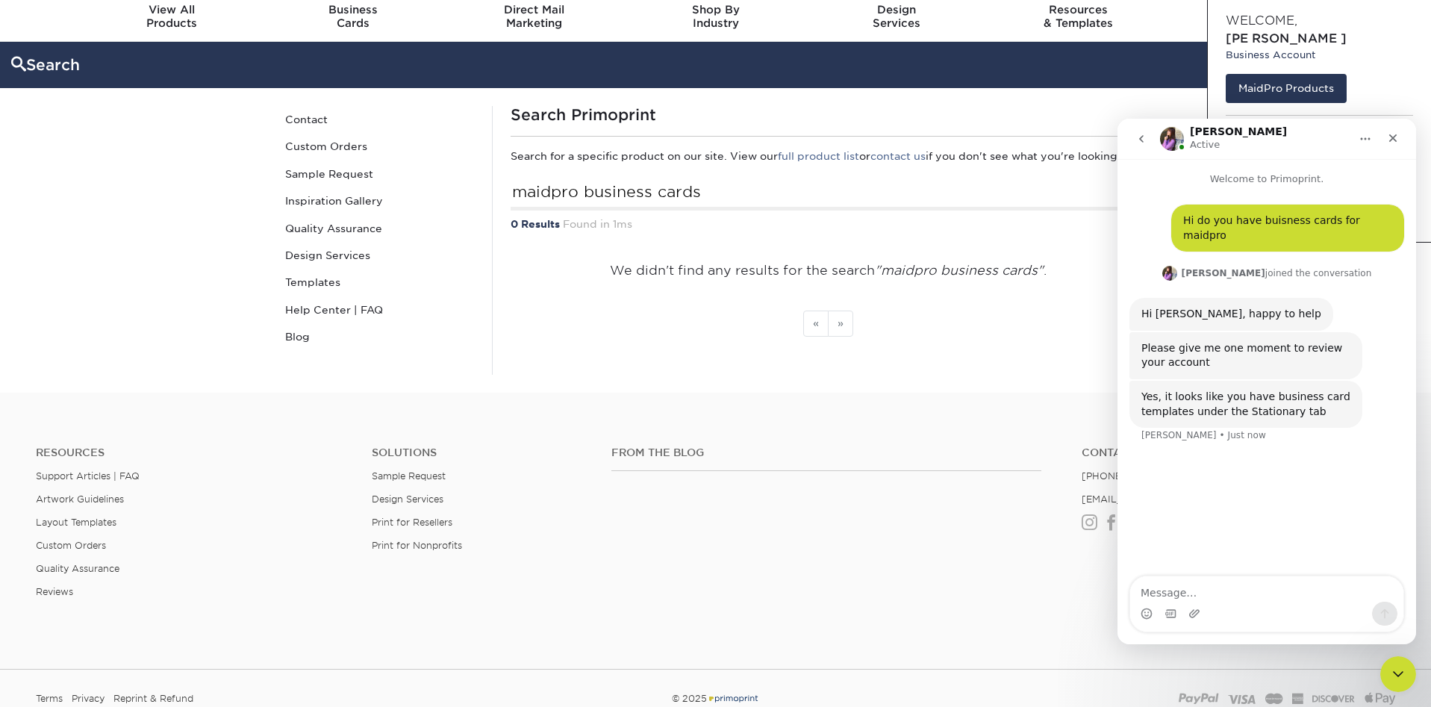
scroll to position [73, 0]
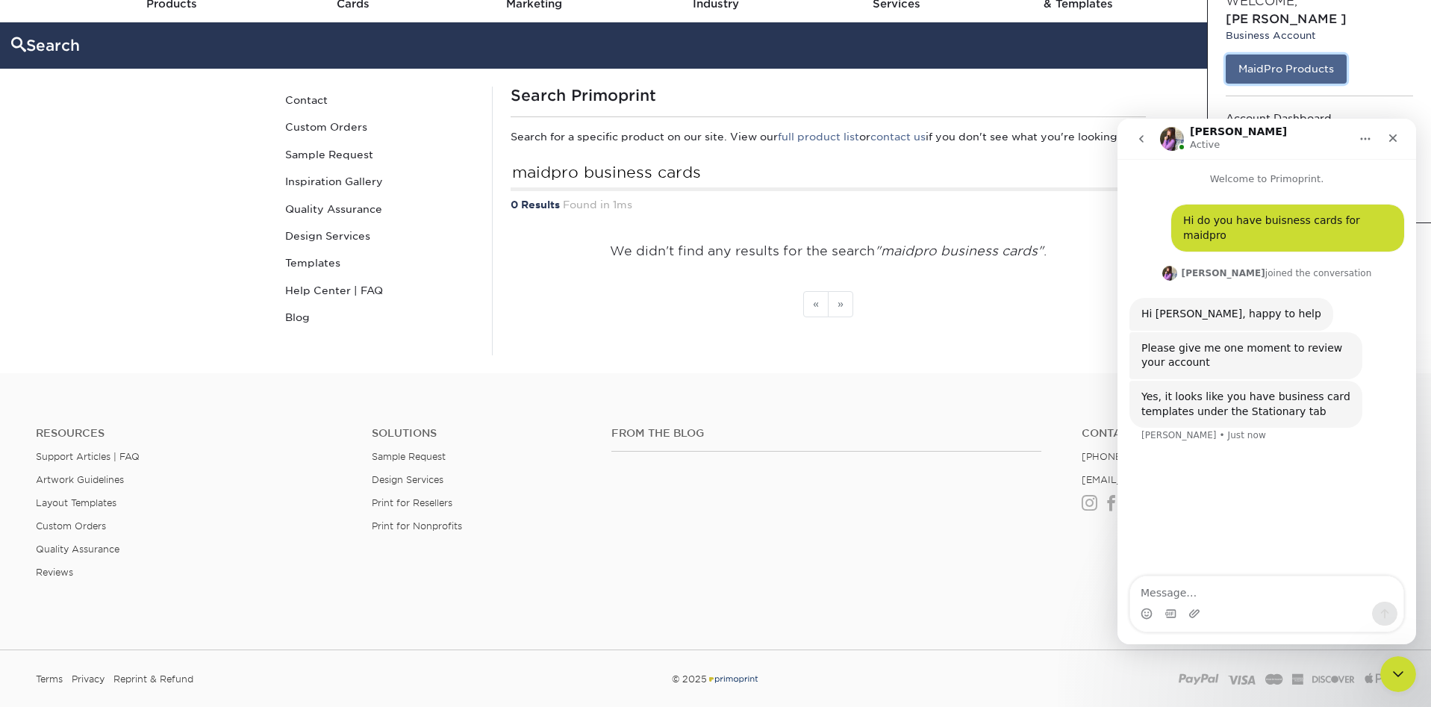
drag, startPoint x: 1290, startPoint y: 57, endPoint x: 1299, endPoint y: 81, distance: 25.1
click at [1290, 57] on link "MaidPro Products" at bounding box center [1286, 69] width 121 height 28
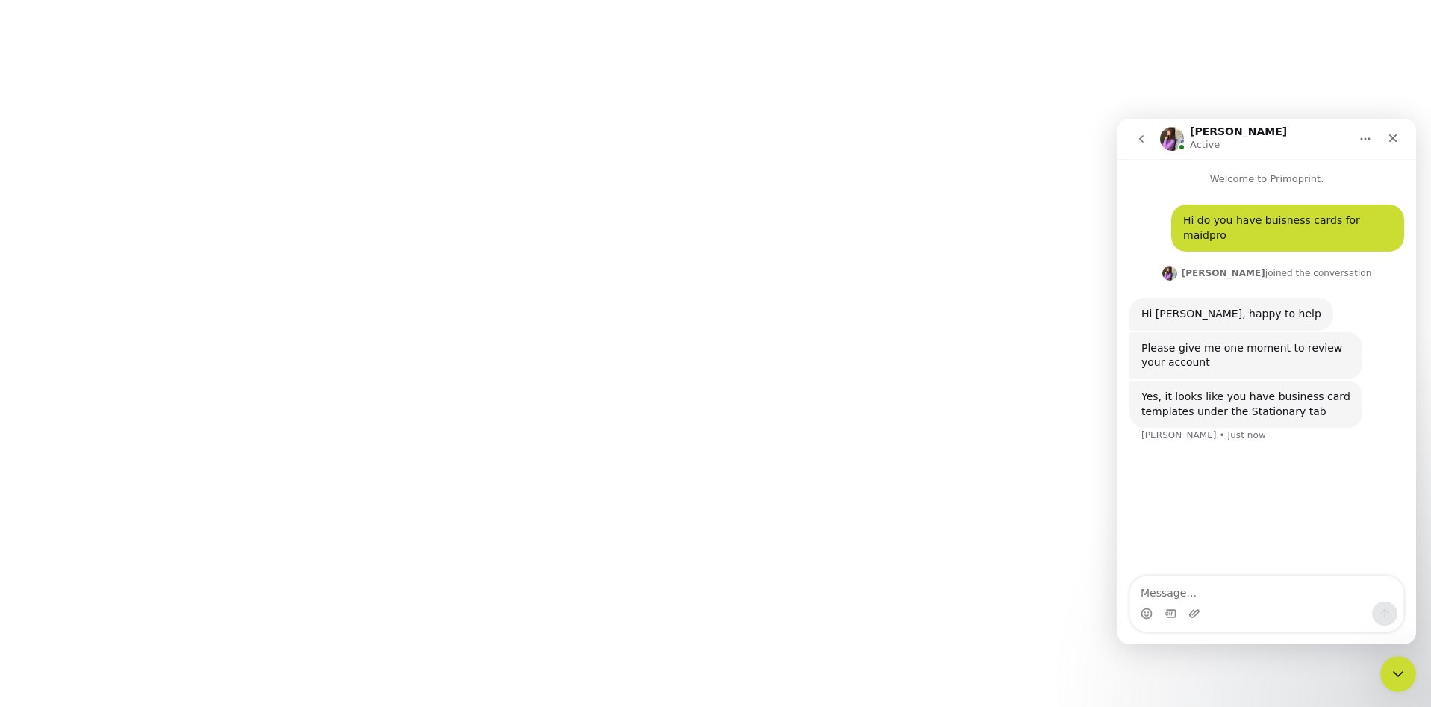
scroll to position [423, 0]
click at [1172, 585] on textarea "Message…" at bounding box center [1267, 588] width 273 height 25
click at [1198, 585] on textarea "Message…" at bounding box center [1267, 588] width 273 height 25
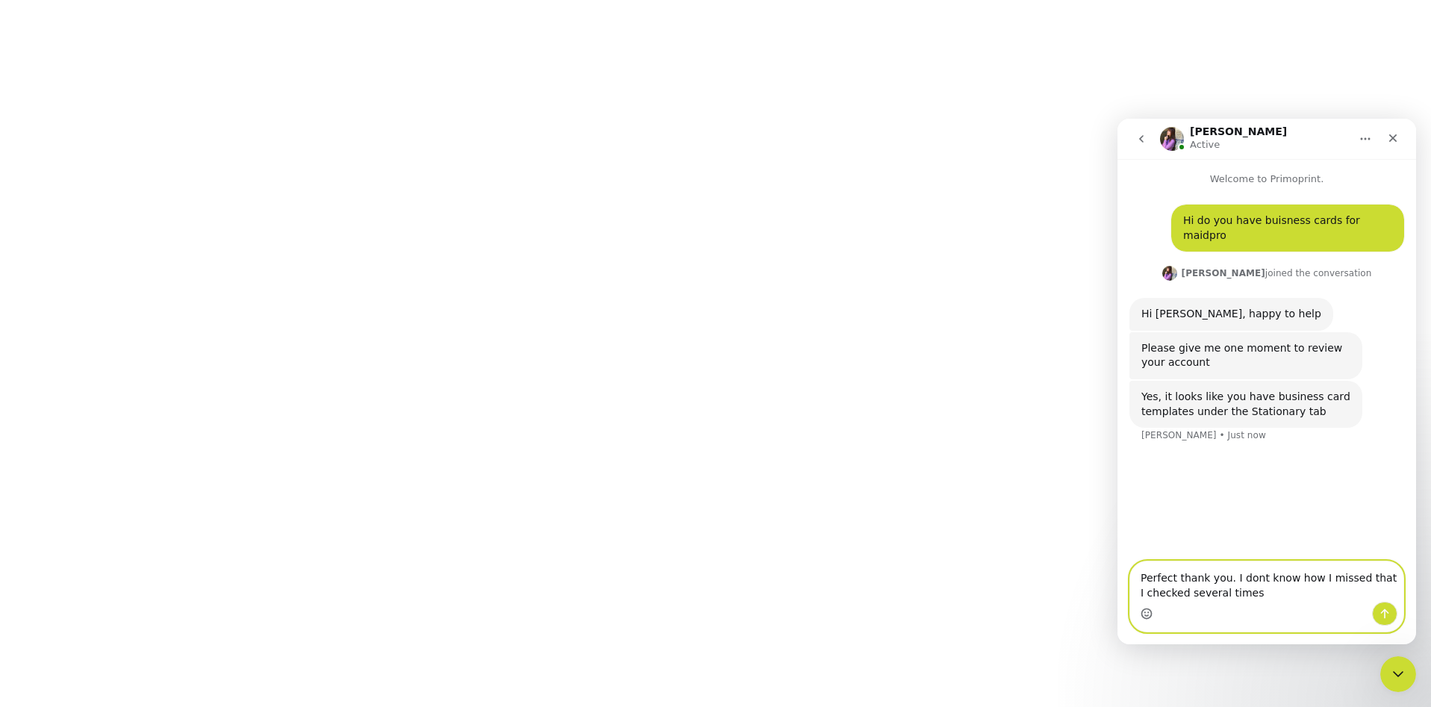
type textarea "Perfect thank you. I dont know how I missed that I checked several times"
click at [1148, 615] on icon "Emoji picker" at bounding box center [1146, 615] width 3 height 1
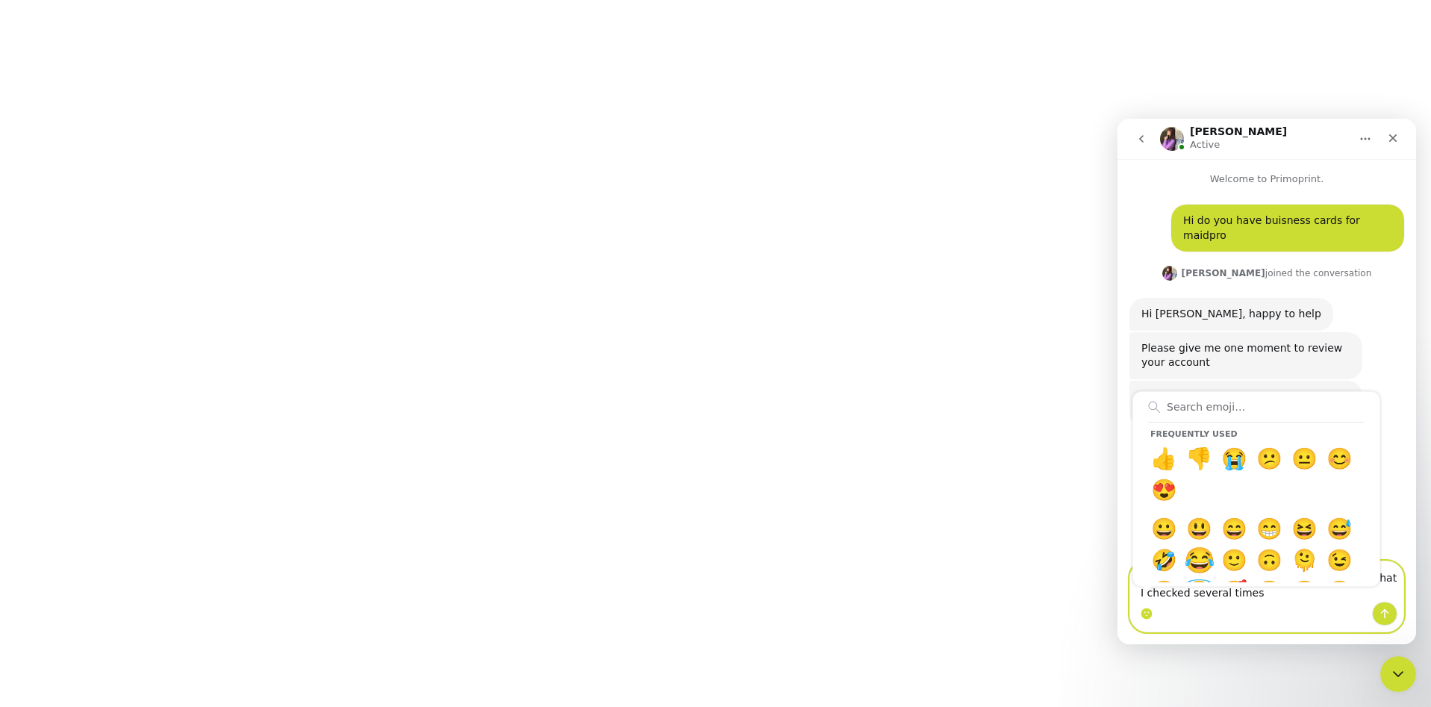
drag, startPoint x: 1167, startPoint y: 533, endPoint x: 1180, endPoint y: 532, distance: 12.8
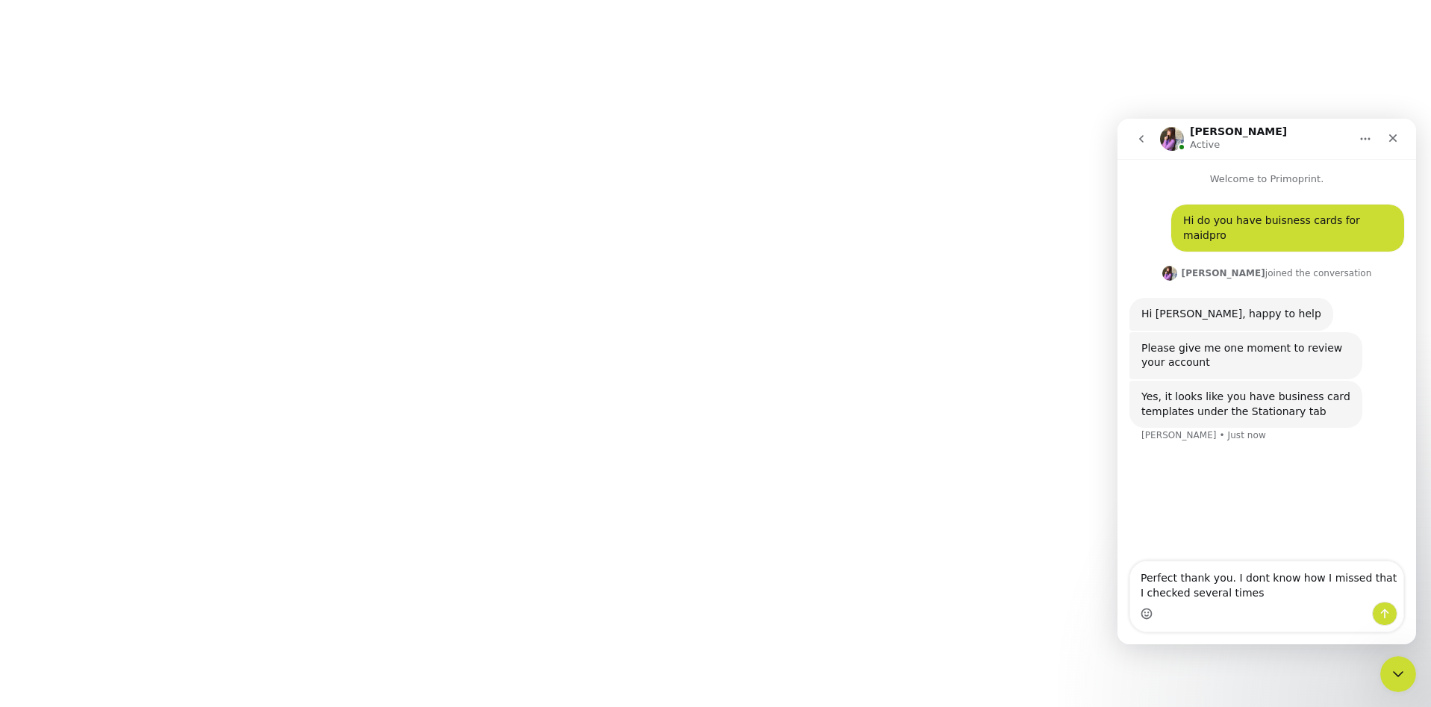
click at [1400, 614] on div "Intercom messenger" at bounding box center [1267, 614] width 273 height 24
click at [1391, 615] on button "Send a message…" at bounding box center [1384, 614] width 25 height 24
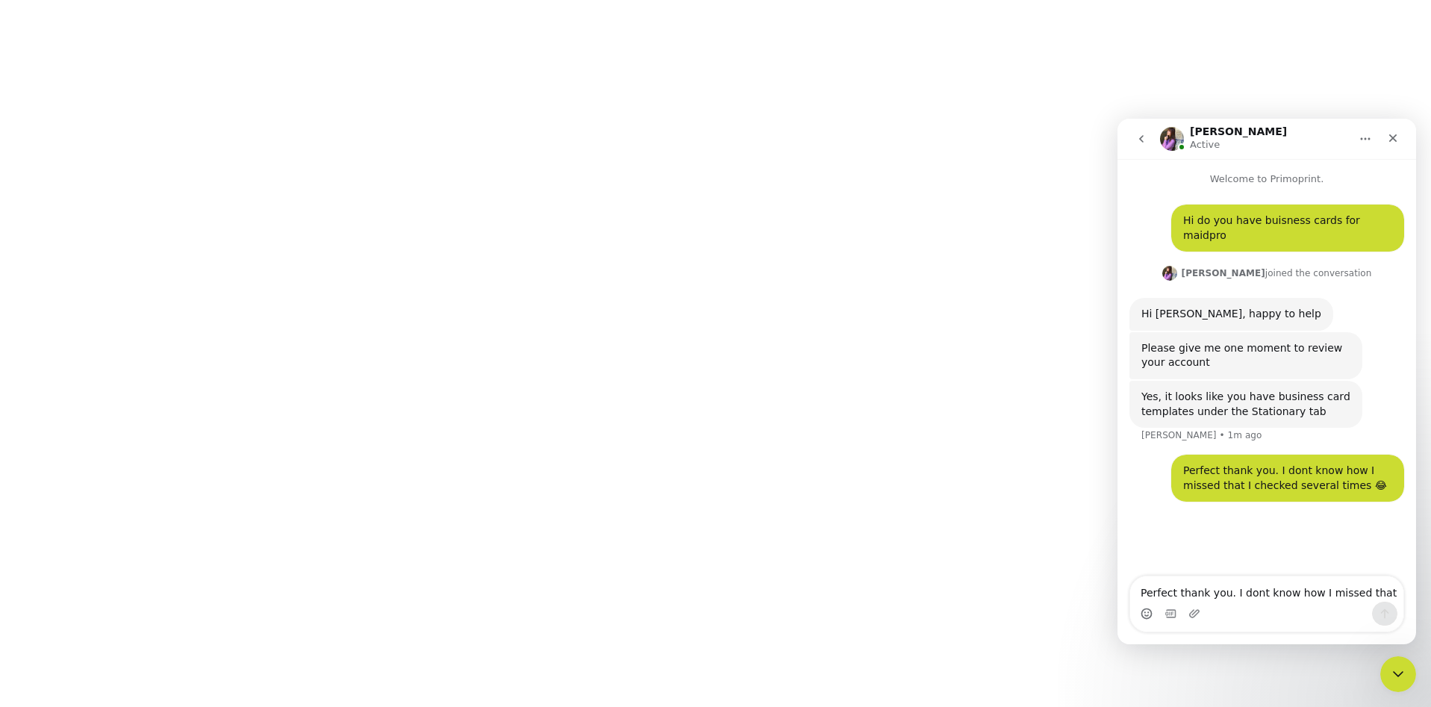
scroll to position [299, 0]
click at [1395, 141] on icon "Close" at bounding box center [1393, 138] width 12 height 12
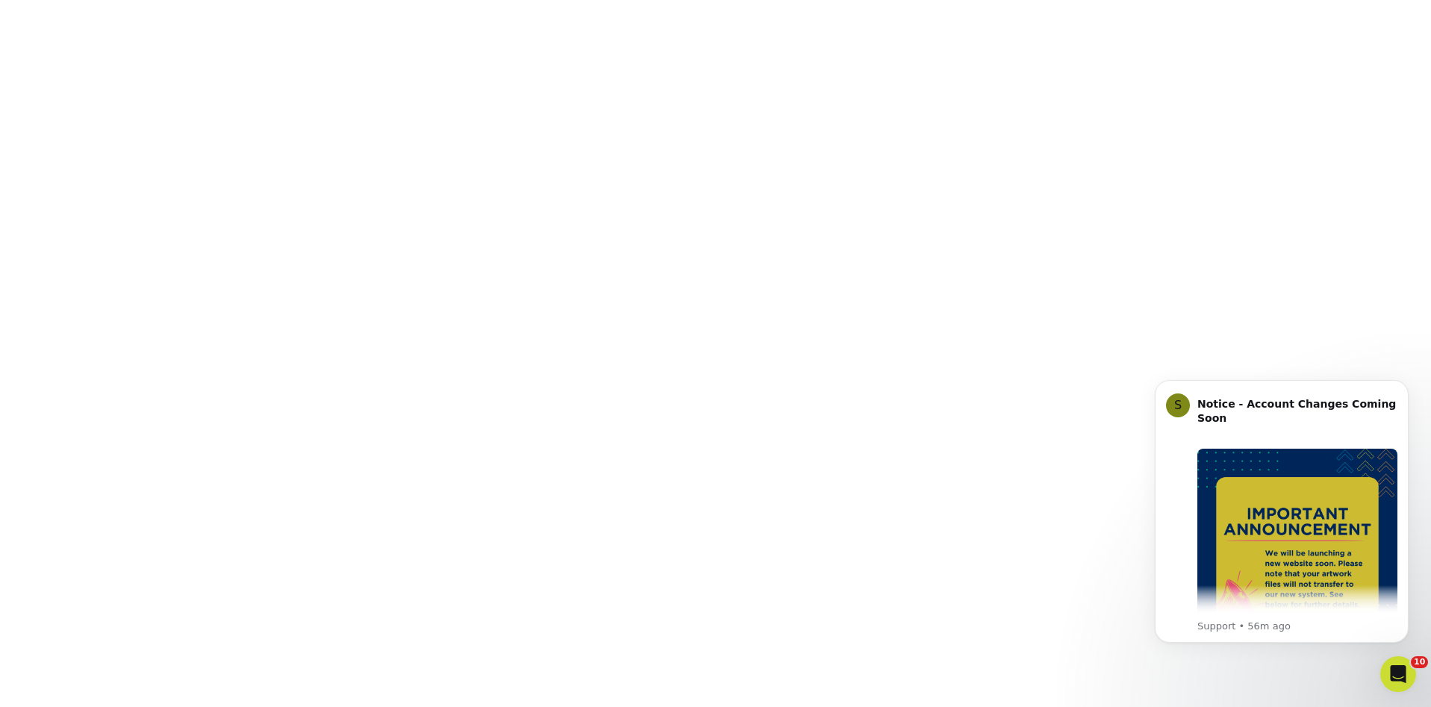
scroll to position [305, 0]
